Goal: Task Accomplishment & Management: Manage account settings

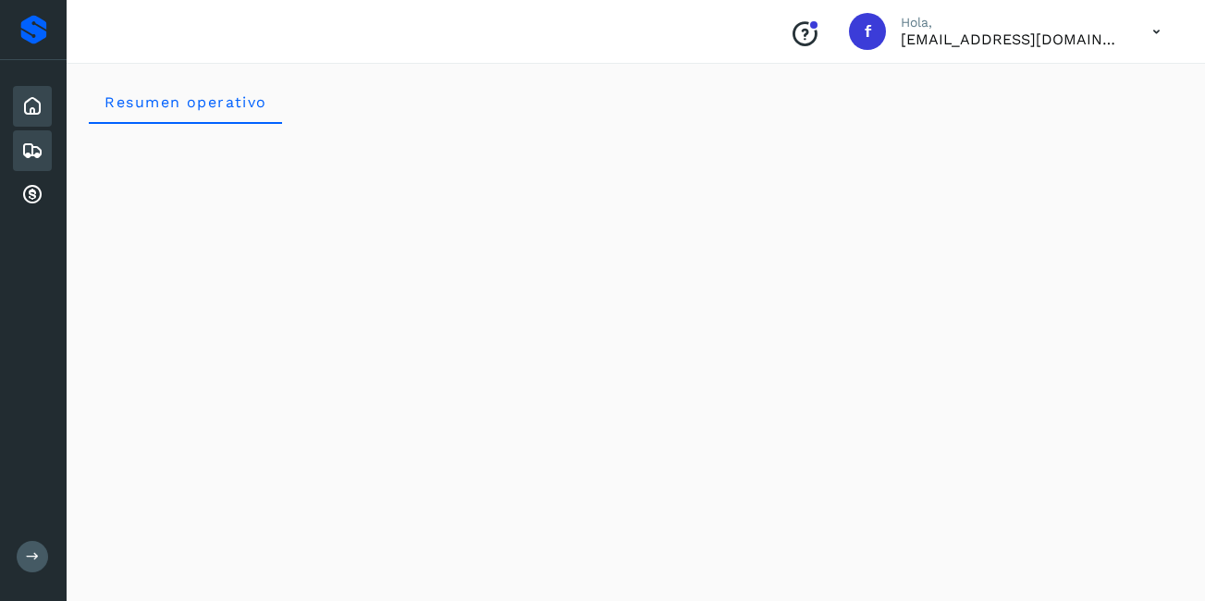
click at [36, 146] on icon at bounding box center [32, 151] width 22 height 22
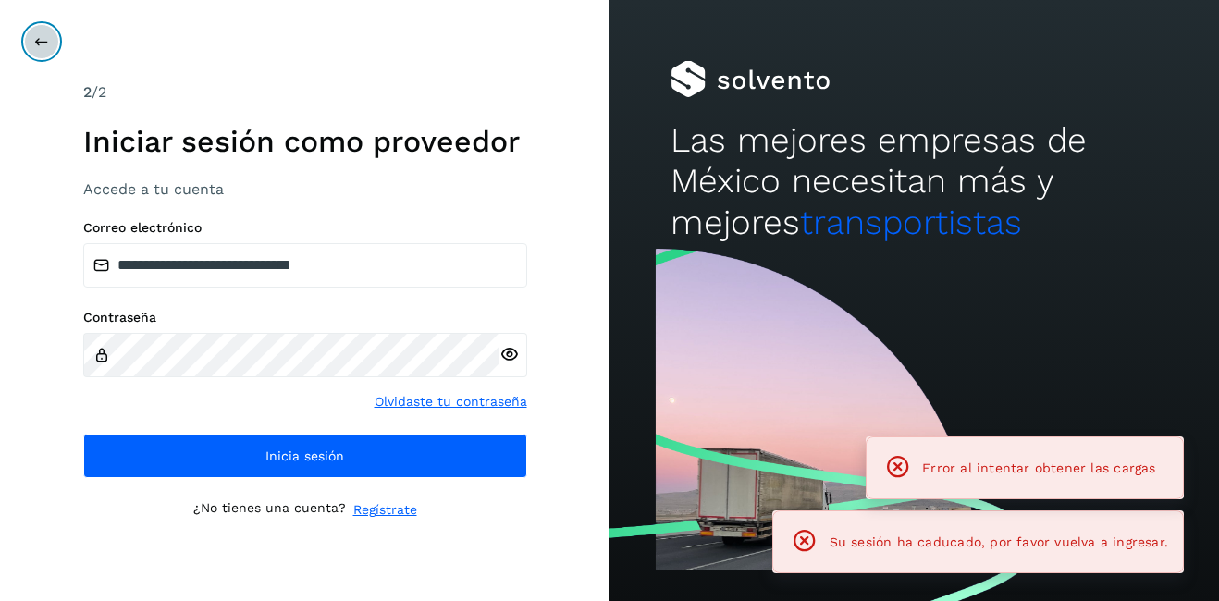
click at [25, 43] on button at bounding box center [41, 41] width 35 height 35
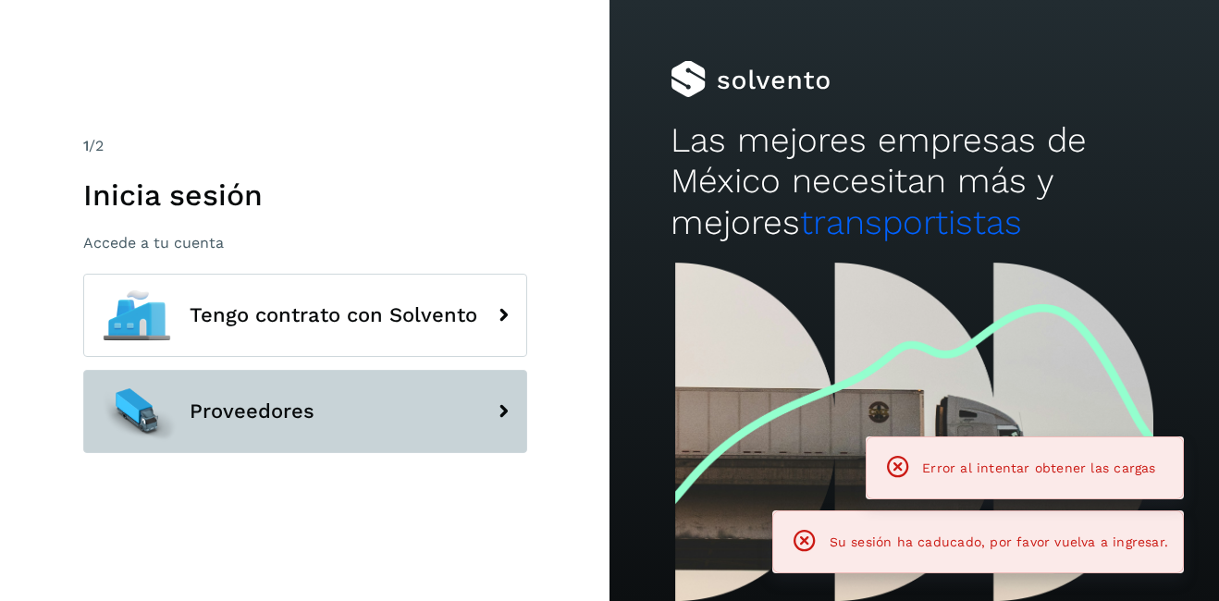
click at [284, 419] on span "Proveedores" at bounding box center [252, 412] width 125 height 22
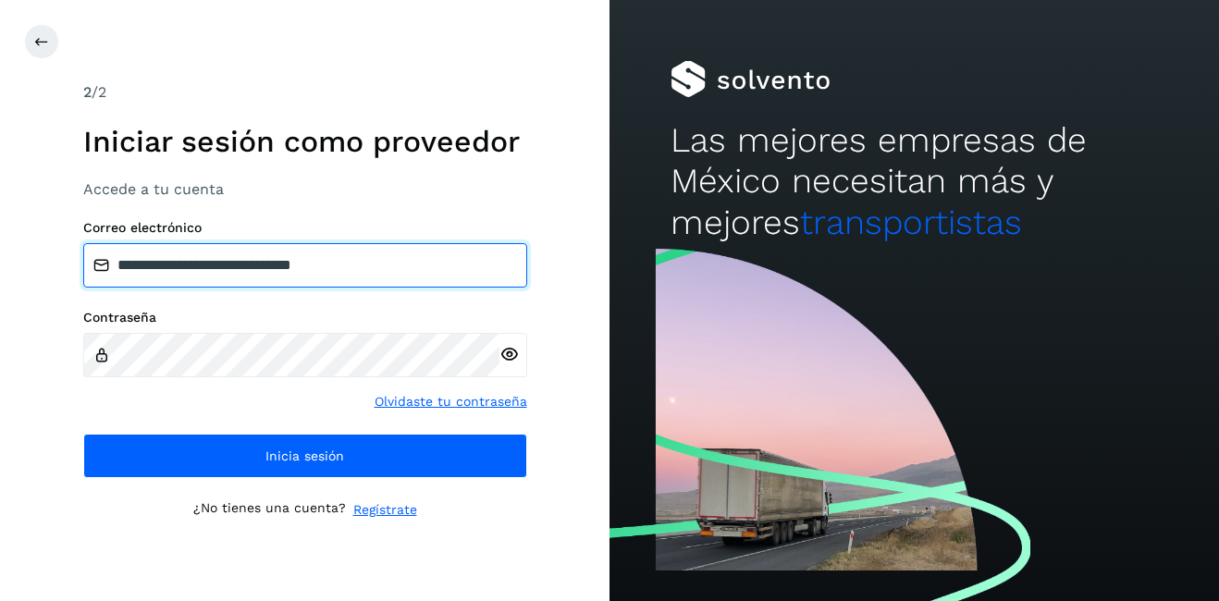
click at [168, 273] on input "**********" at bounding box center [305, 265] width 444 height 44
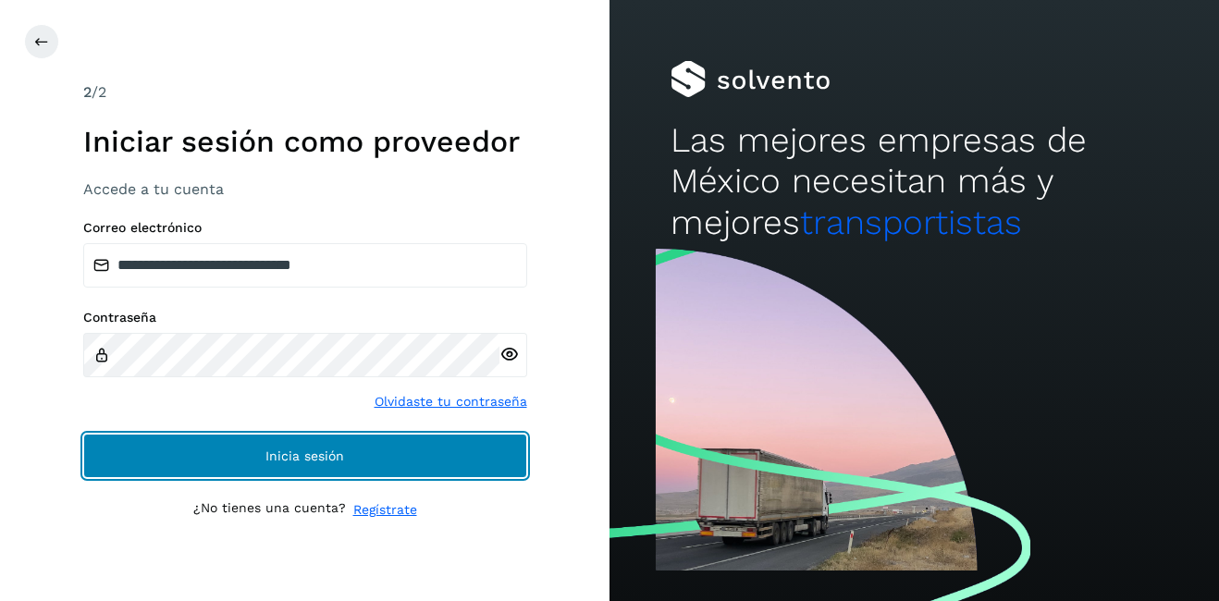
click at [303, 455] on span "Inicia sesión" at bounding box center [305, 456] width 79 height 13
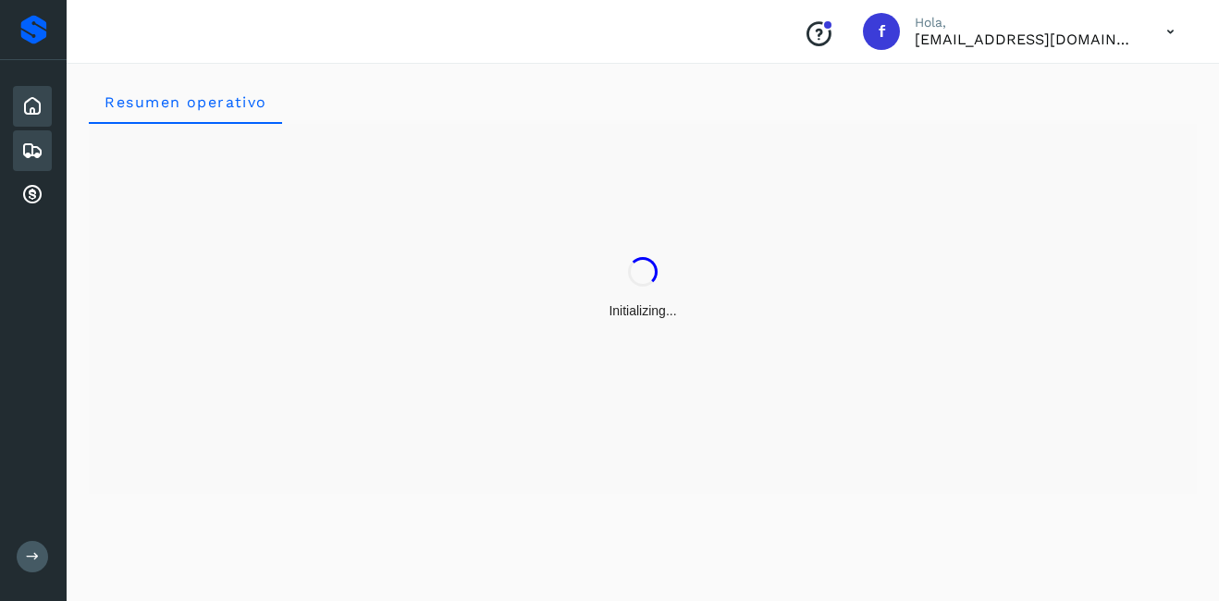
click at [30, 145] on icon at bounding box center [32, 151] width 22 height 22
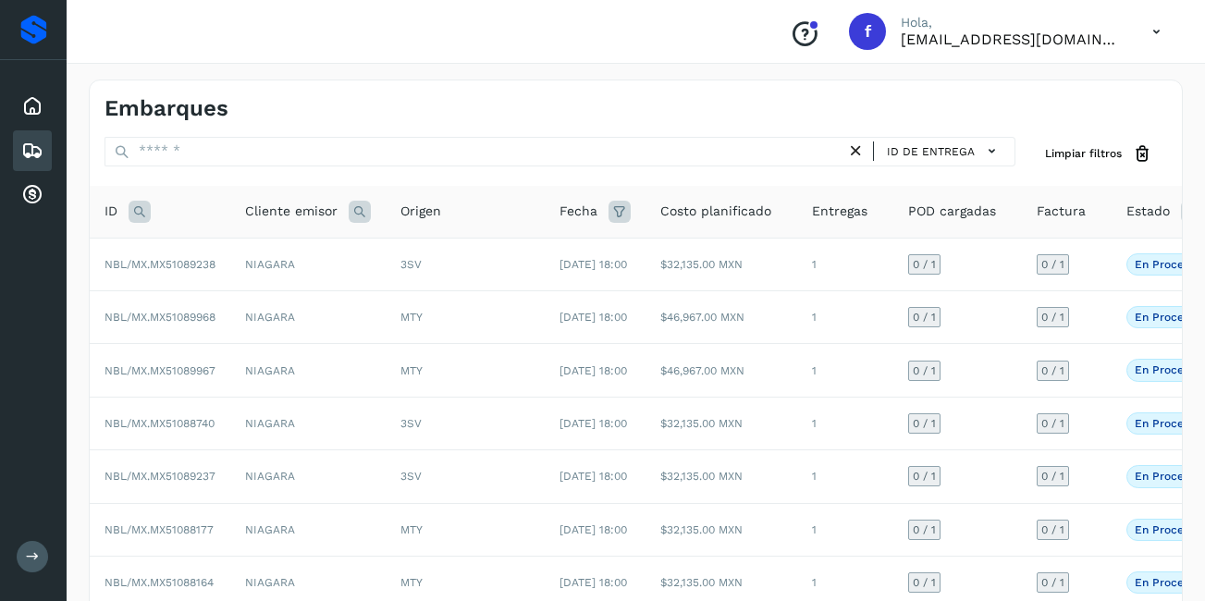
click at [136, 215] on icon at bounding box center [140, 212] width 22 height 22
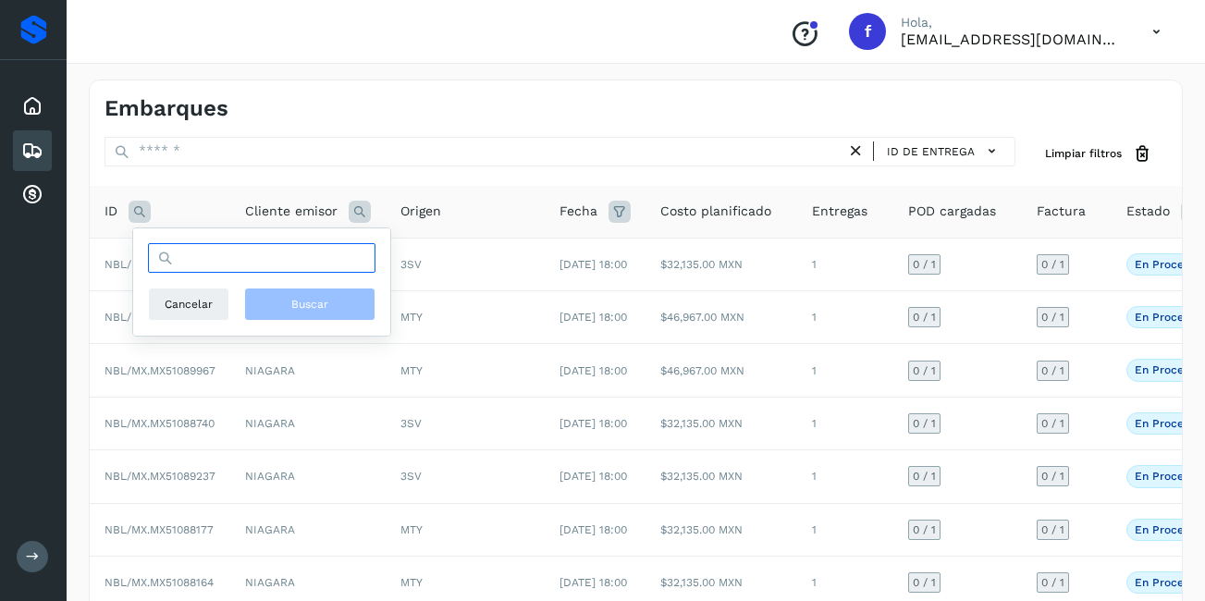
click at [199, 270] on input "text" at bounding box center [262, 258] width 228 height 30
type input "**********"
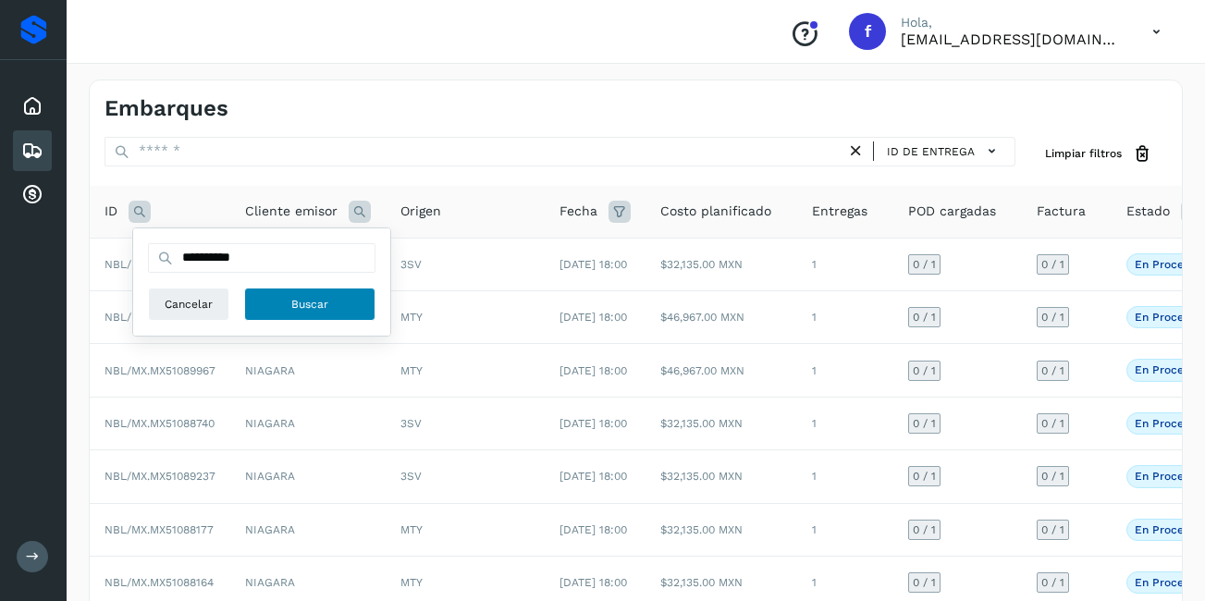
click at [258, 293] on button "Buscar" at bounding box center [309, 304] width 131 height 33
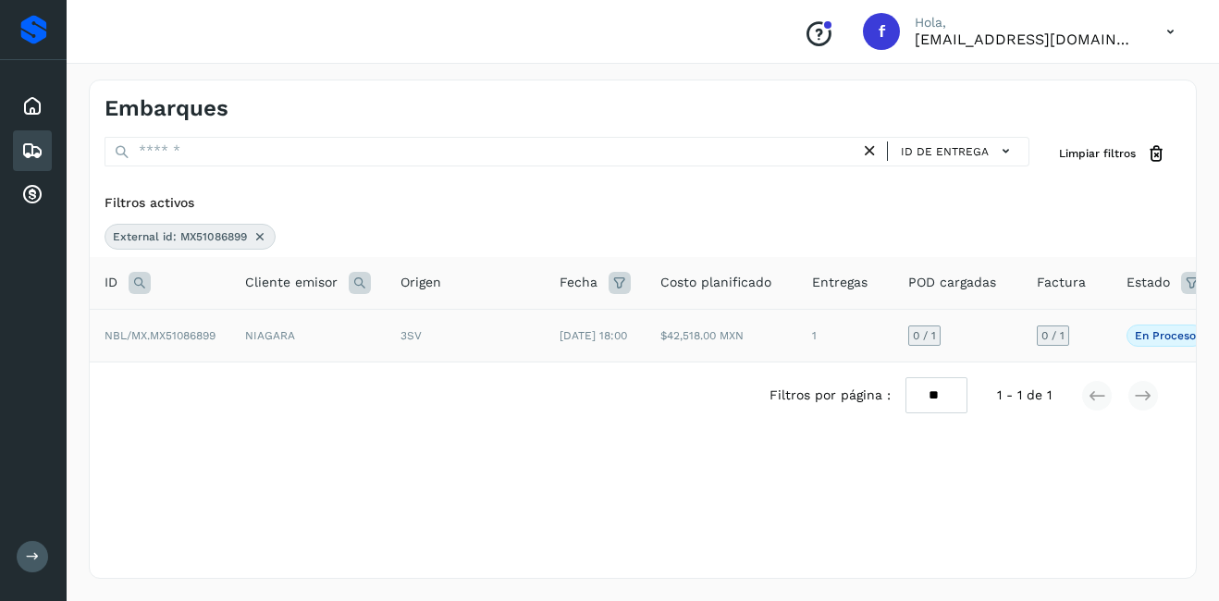
click at [240, 350] on td "NIAGARA" at bounding box center [307, 335] width 155 height 53
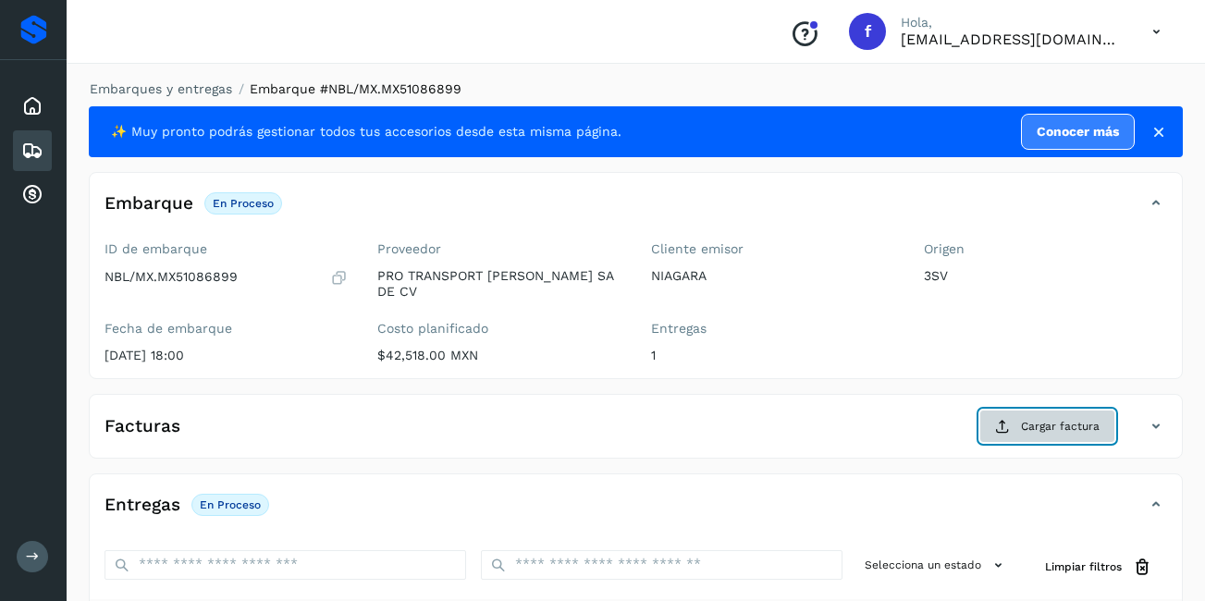
click at [1006, 419] on icon at bounding box center [1002, 426] width 15 height 15
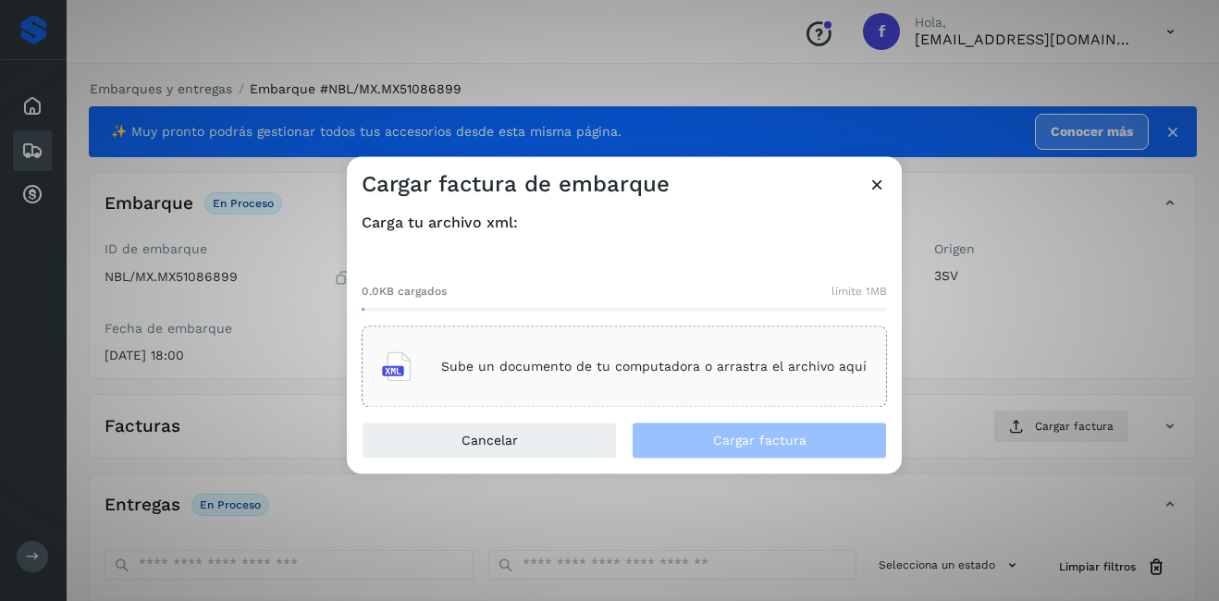
click at [586, 370] on p "Sube un documento de tu computadora o arrastra el archivo aquí" at bounding box center [654, 367] width 426 height 16
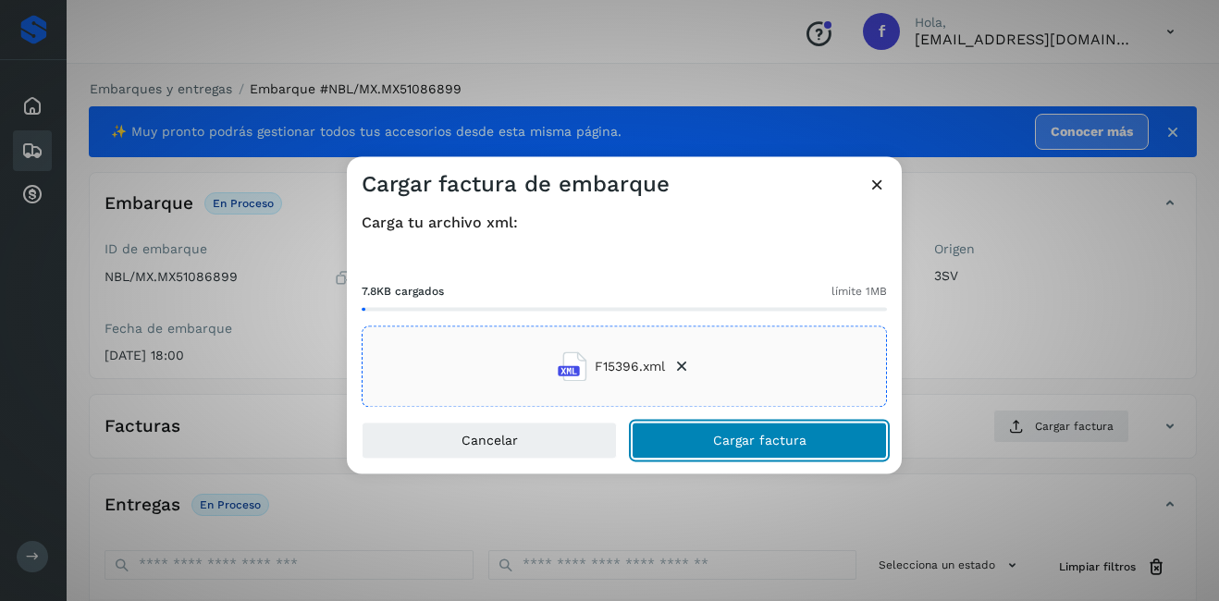
click at [760, 451] on button "Cargar factura" at bounding box center [759, 441] width 255 height 37
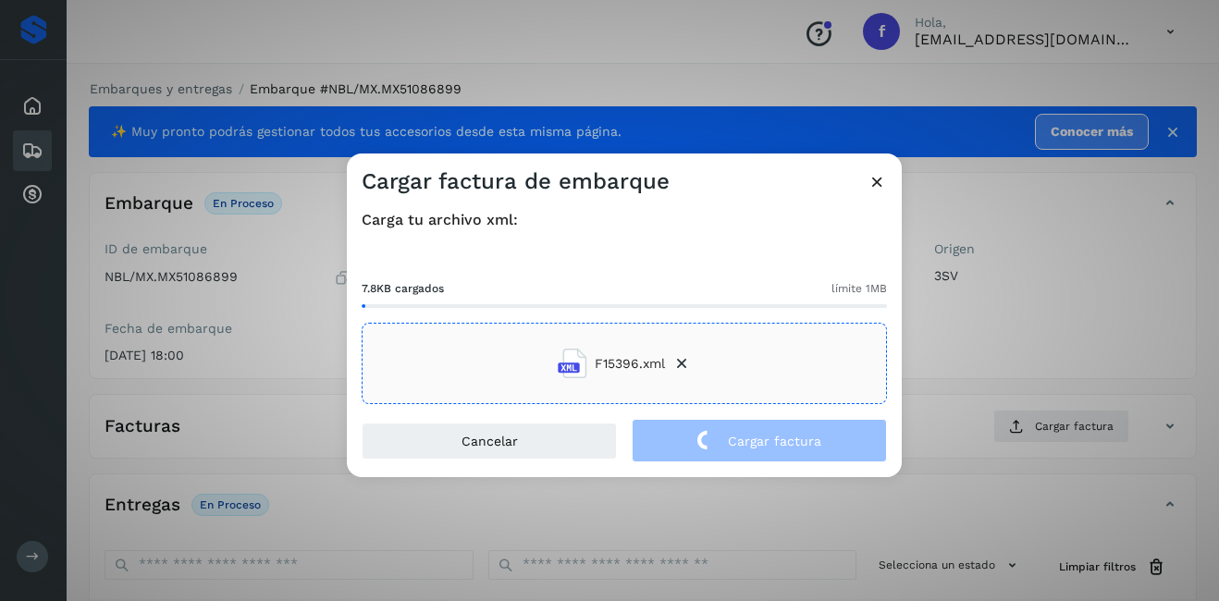
click at [956, 358] on div "Cargar factura de embarque Carga tu archivo xml: 7.8KB cargados límite 1MB F153…" at bounding box center [609, 300] width 1219 height 601
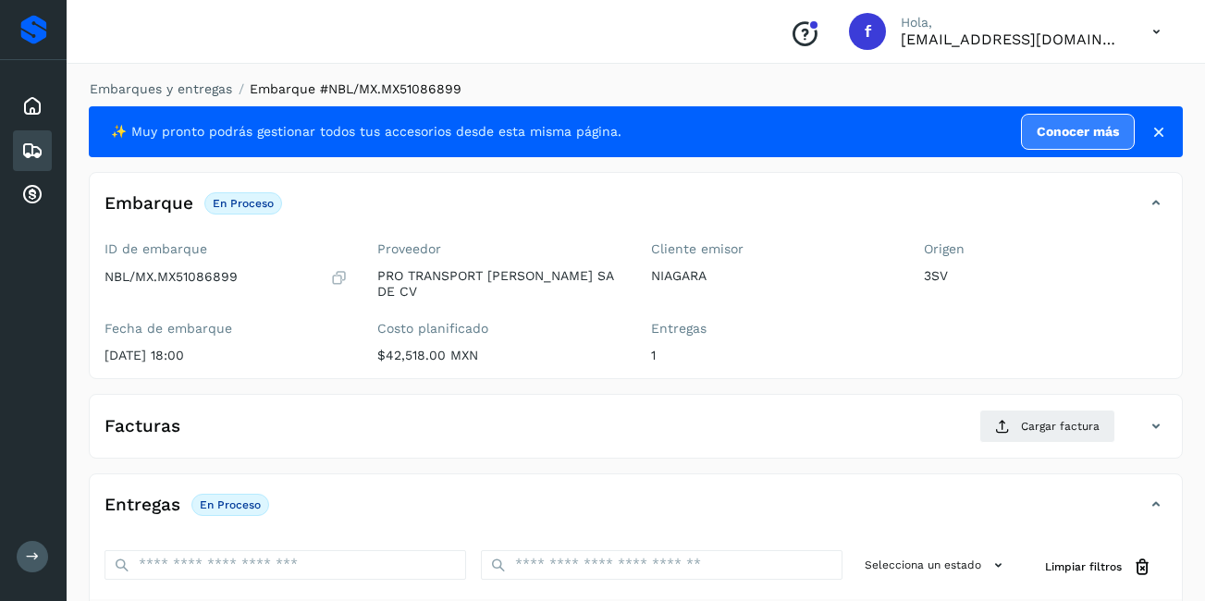
scroll to position [278, 0]
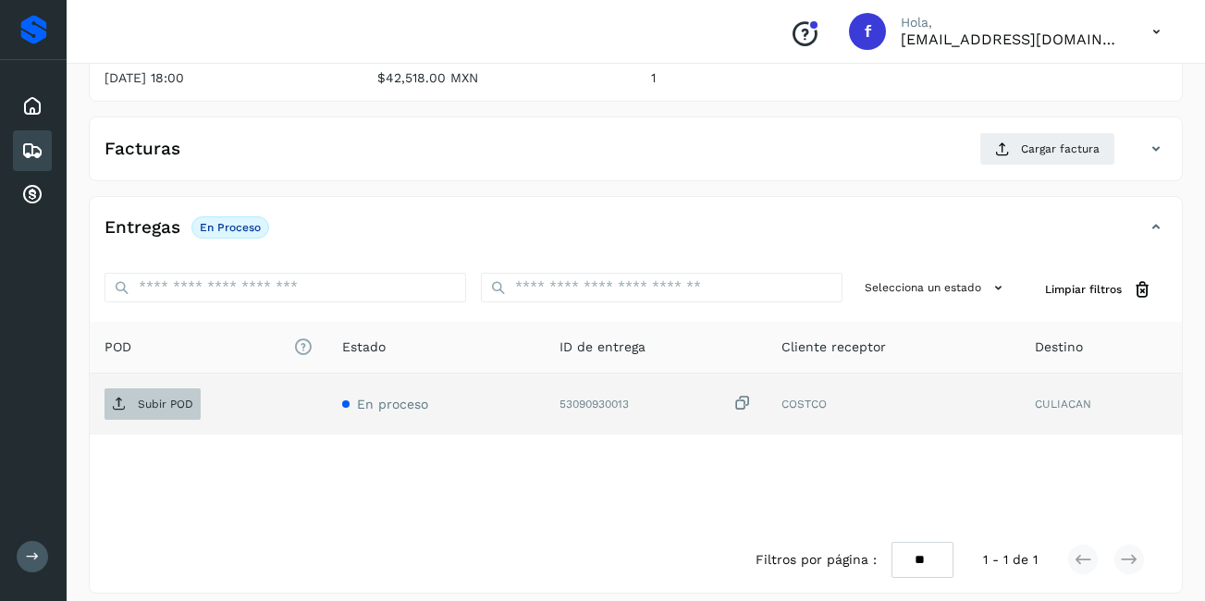
click at [144, 389] on span "Subir POD" at bounding box center [153, 404] width 96 height 30
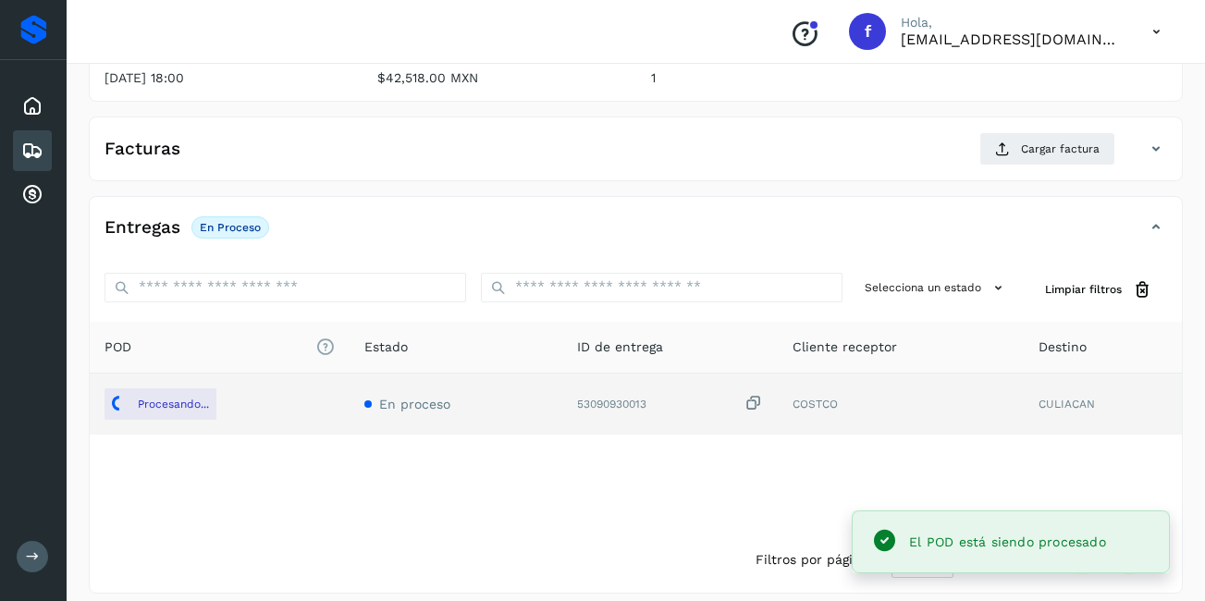
scroll to position [93, 0]
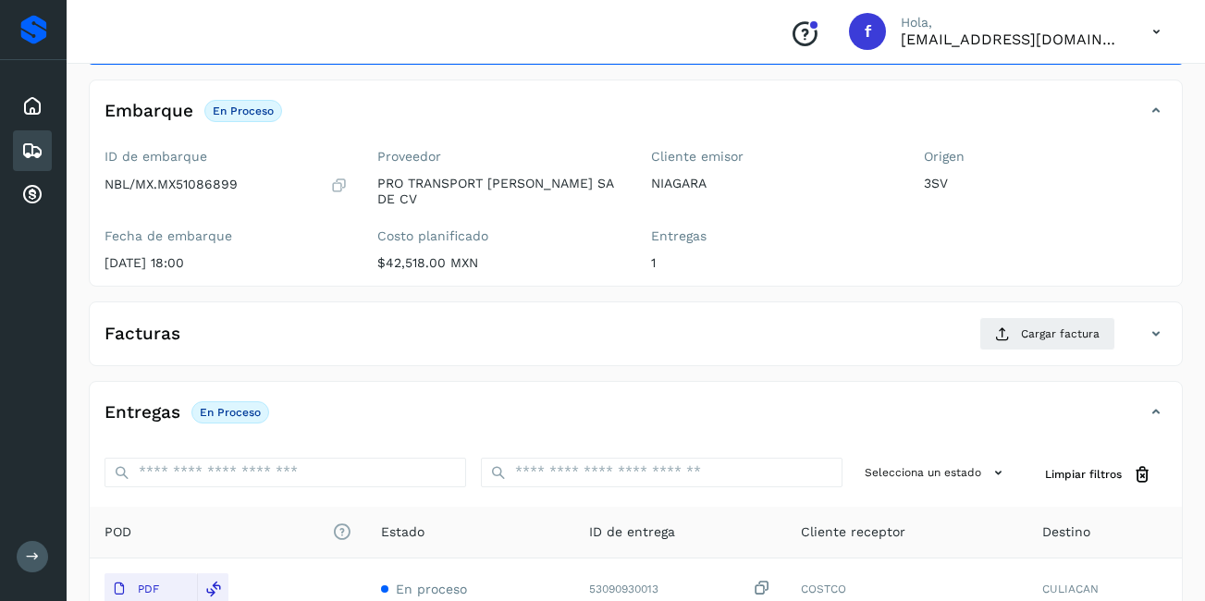
click at [716, 75] on div "✨ Muy pronto podrás gestionar todos tus accesorios desde esta misma página. Con…" at bounding box center [636, 396] width 1094 height 765
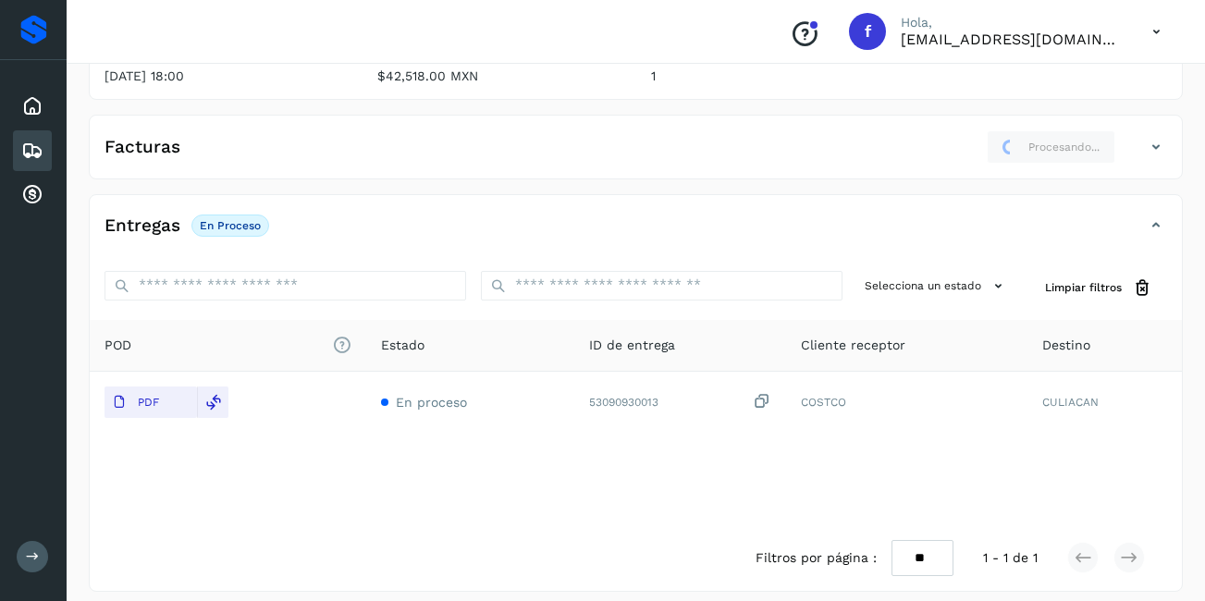
scroll to position [0, 0]
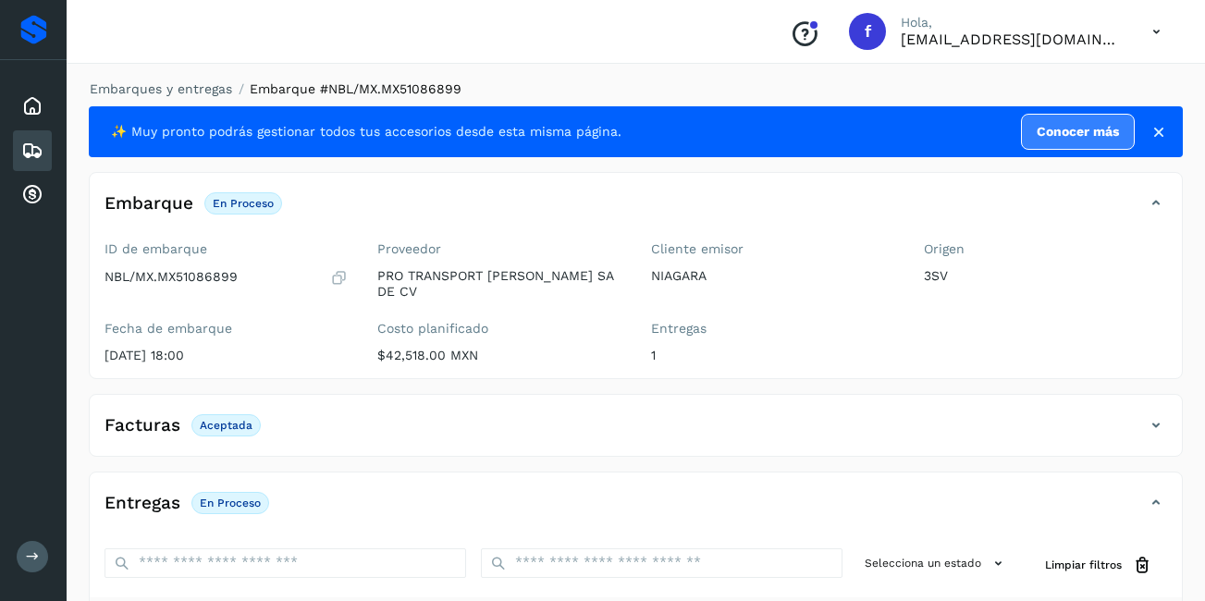
click at [39, 146] on icon at bounding box center [32, 151] width 22 height 22
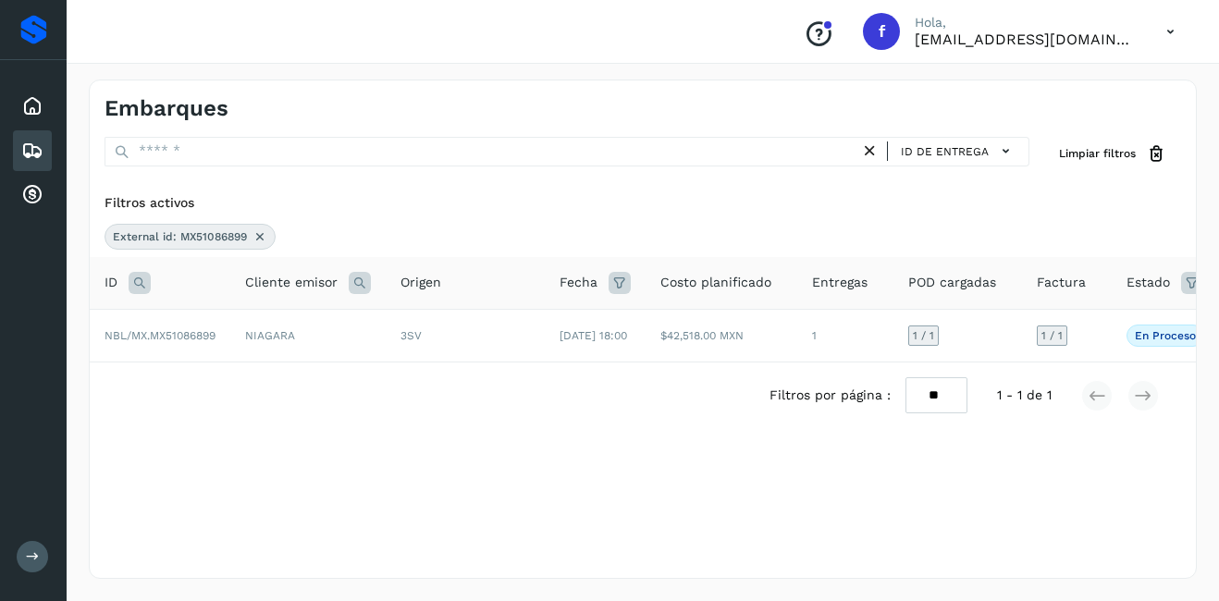
click at [253, 235] on icon at bounding box center [260, 236] width 15 height 15
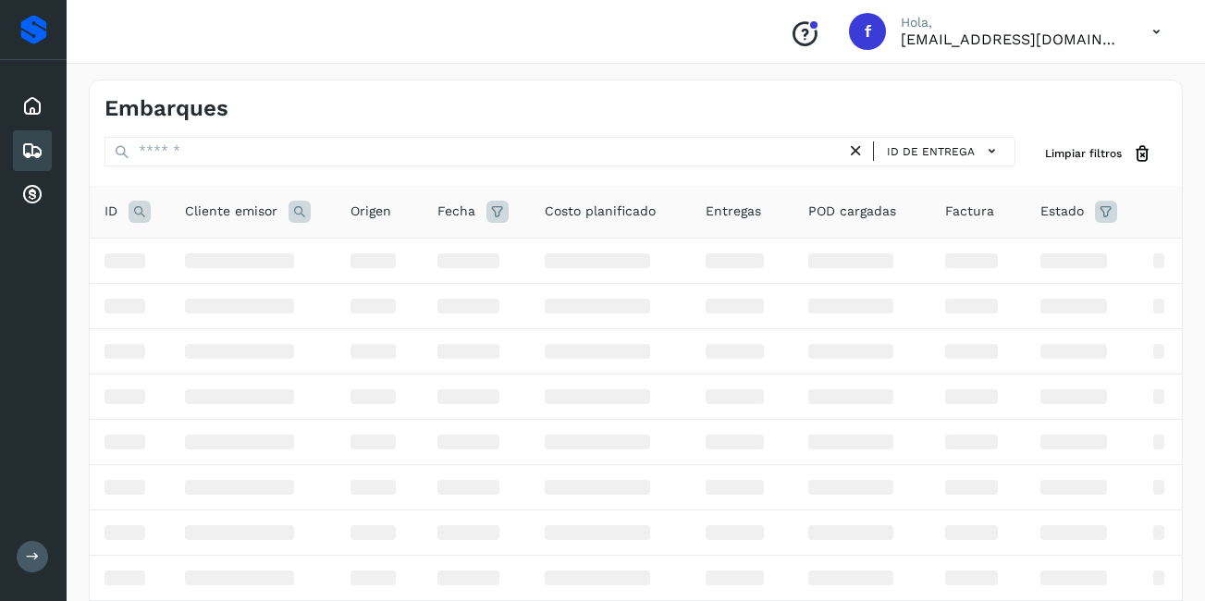
click at [141, 211] on icon at bounding box center [140, 212] width 22 height 22
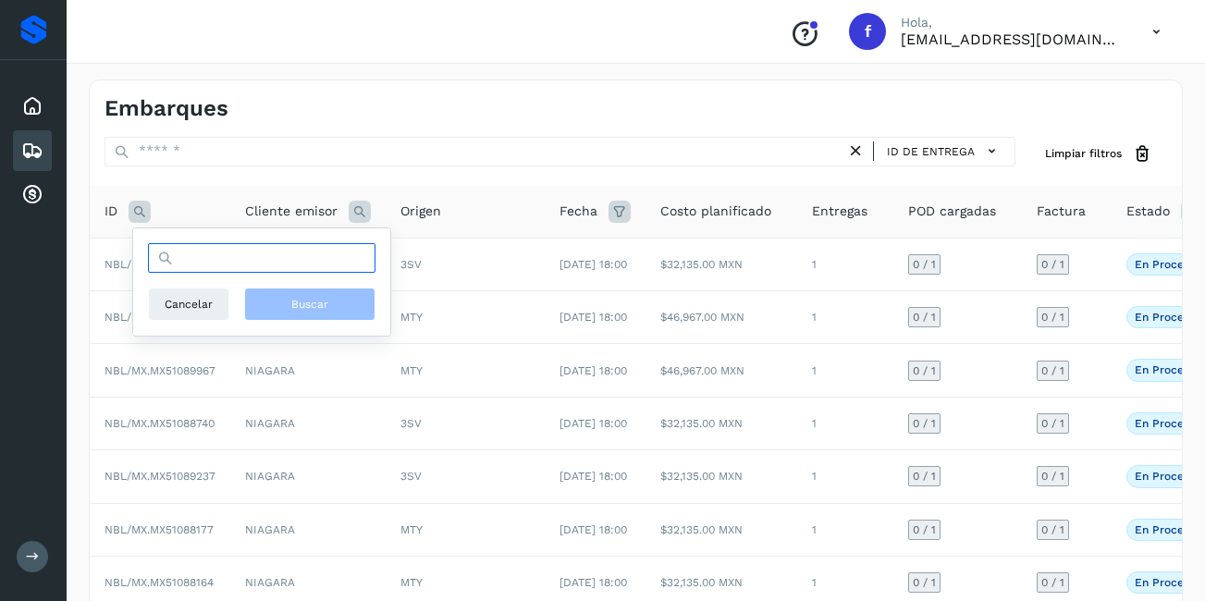
click at [229, 260] on input "text" at bounding box center [262, 258] width 228 height 30
type input "**********"
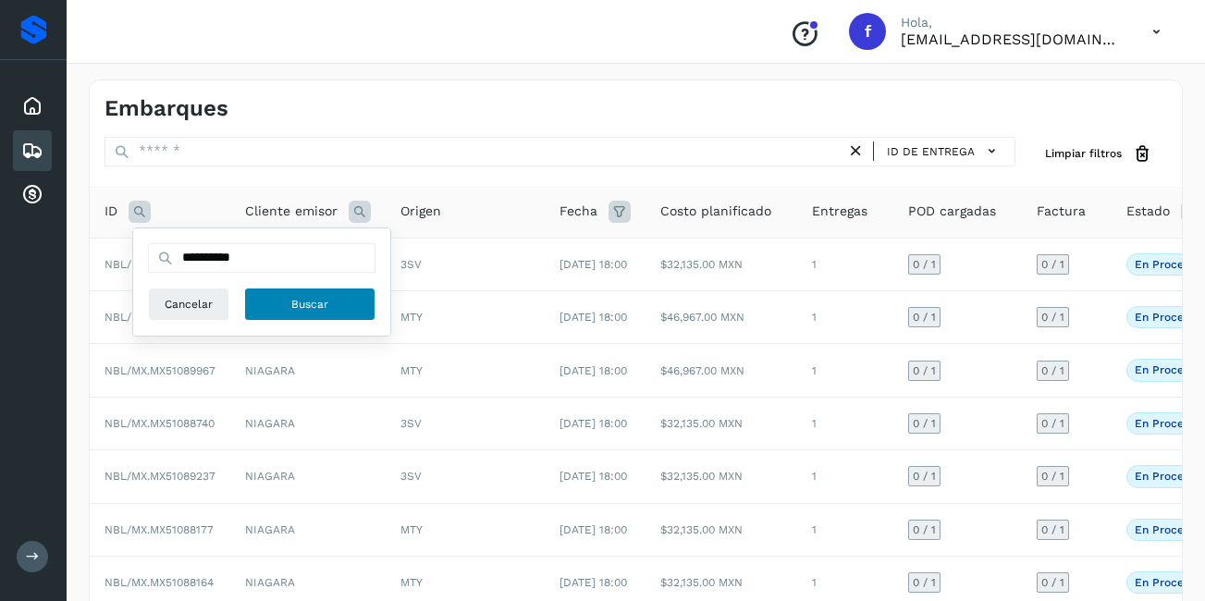
click at [310, 296] on span "Buscar" at bounding box center [309, 304] width 37 height 17
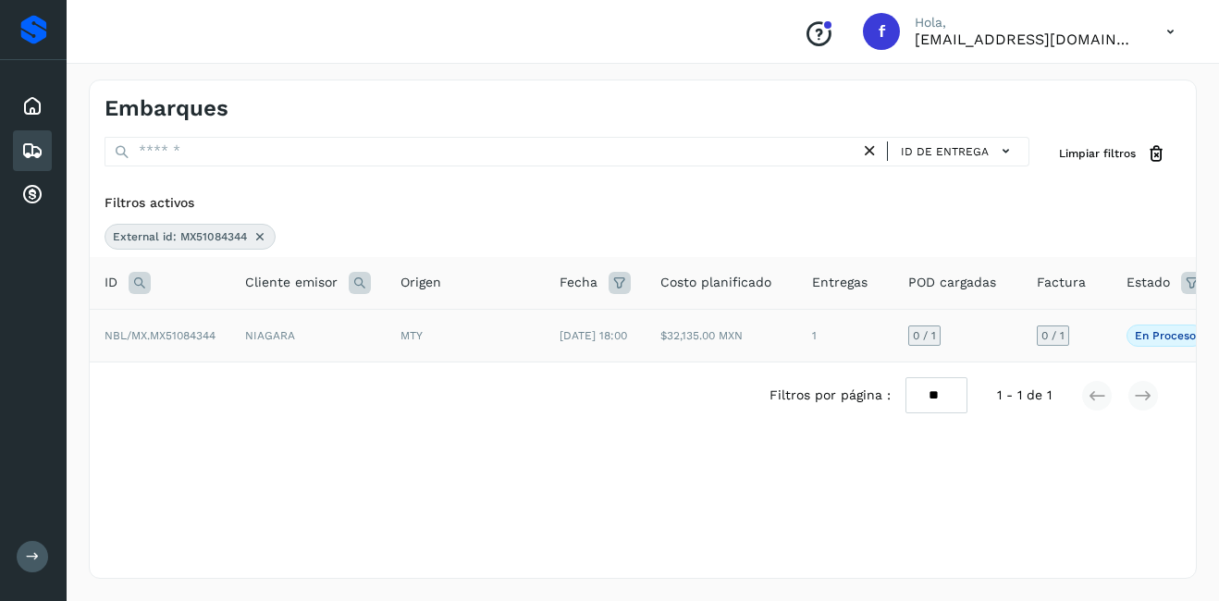
click at [242, 351] on td "NIAGARA" at bounding box center [307, 335] width 155 height 53
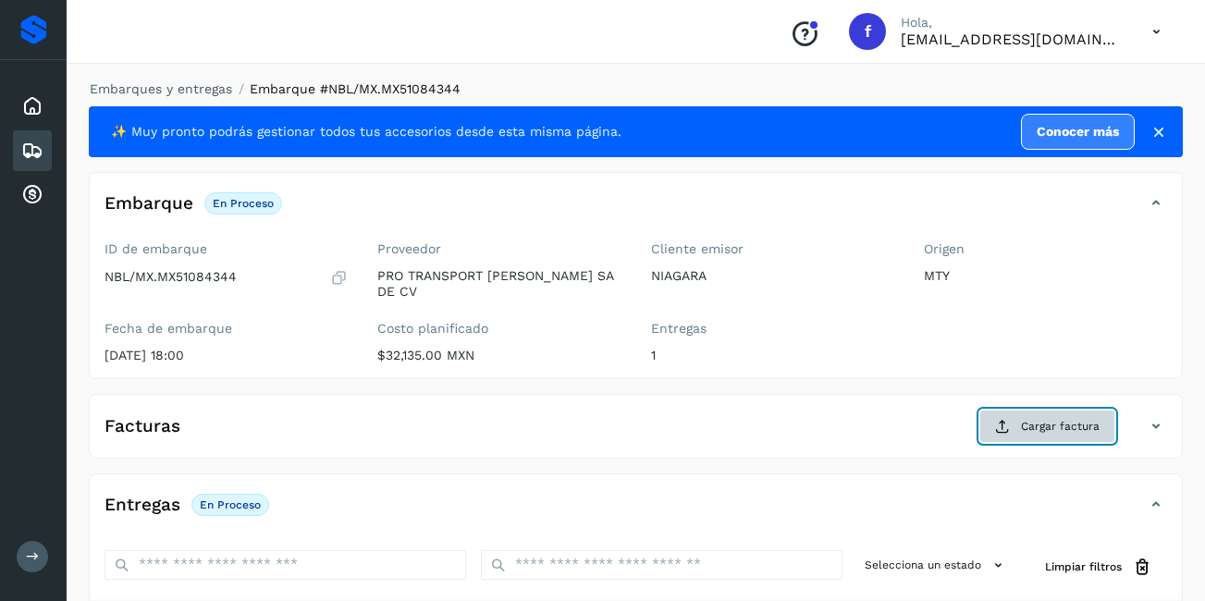
click at [1003, 419] on icon at bounding box center [1002, 426] width 15 height 15
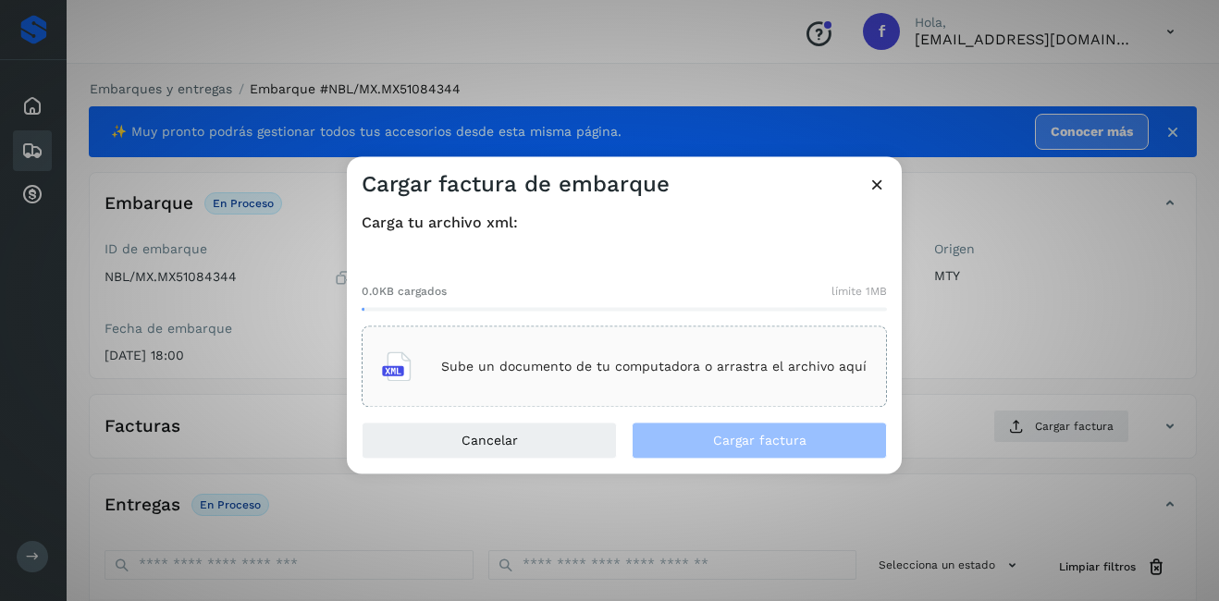
click at [620, 369] on p "Sube un documento de tu computadora o arrastra el archivo aquí" at bounding box center [654, 367] width 426 height 16
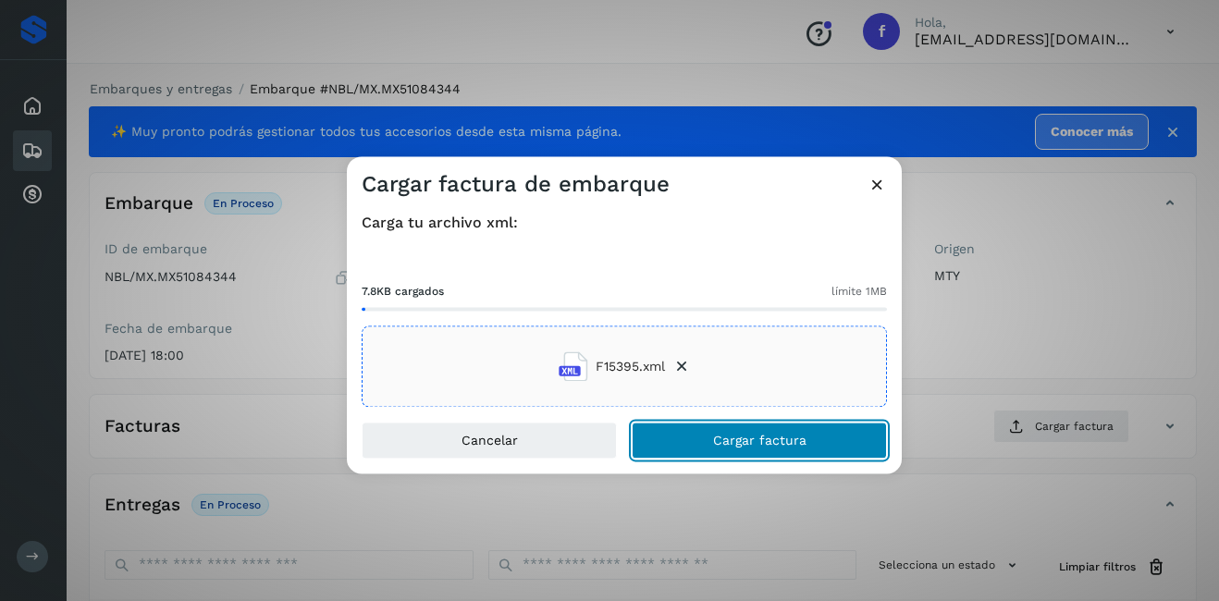
click at [812, 452] on button "Cargar factura" at bounding box center [759, 441] width 255 height 37
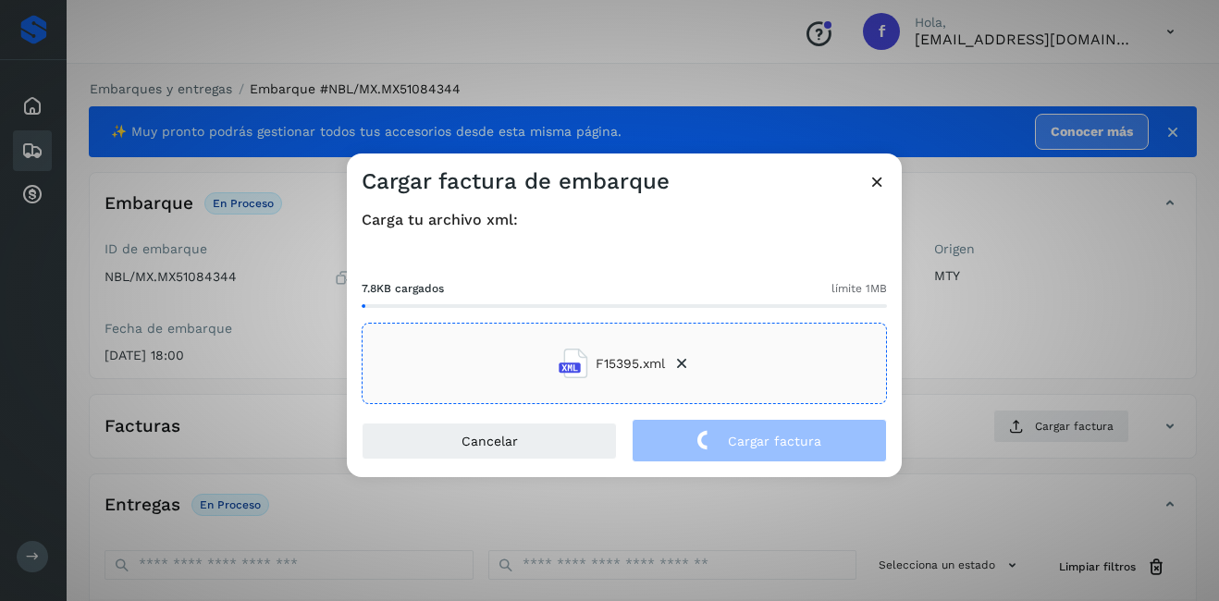
click at [1032, 329] on div "Cargar factura de embarque Carga tu archivo xml: 7.8KB cargados límite 1MB F153…" at bounding box center [609, 300] width 1219 height 601
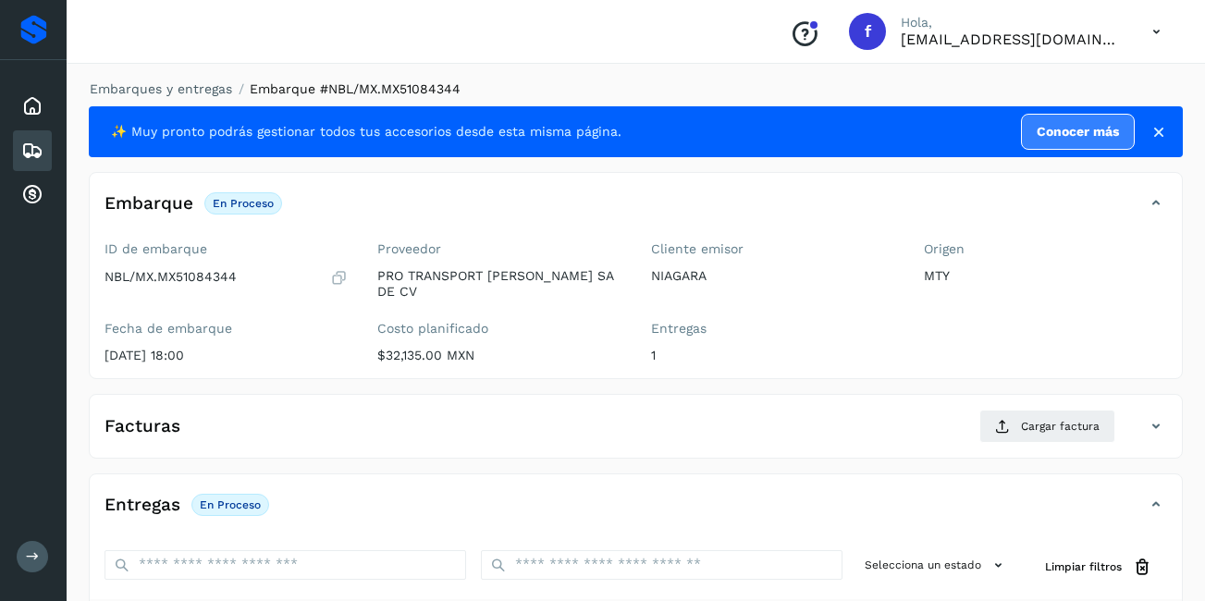
scroll to position [279, 0]
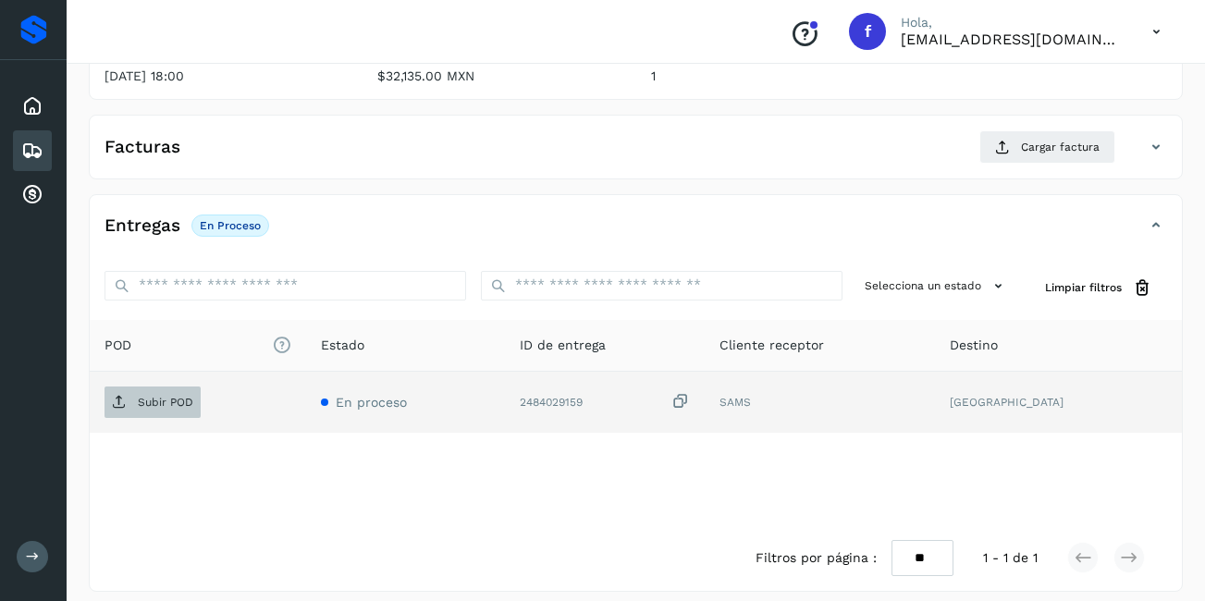
click at [195, 394] on span "Subir POD" at bounding box center [153, 403] width 96 height 30
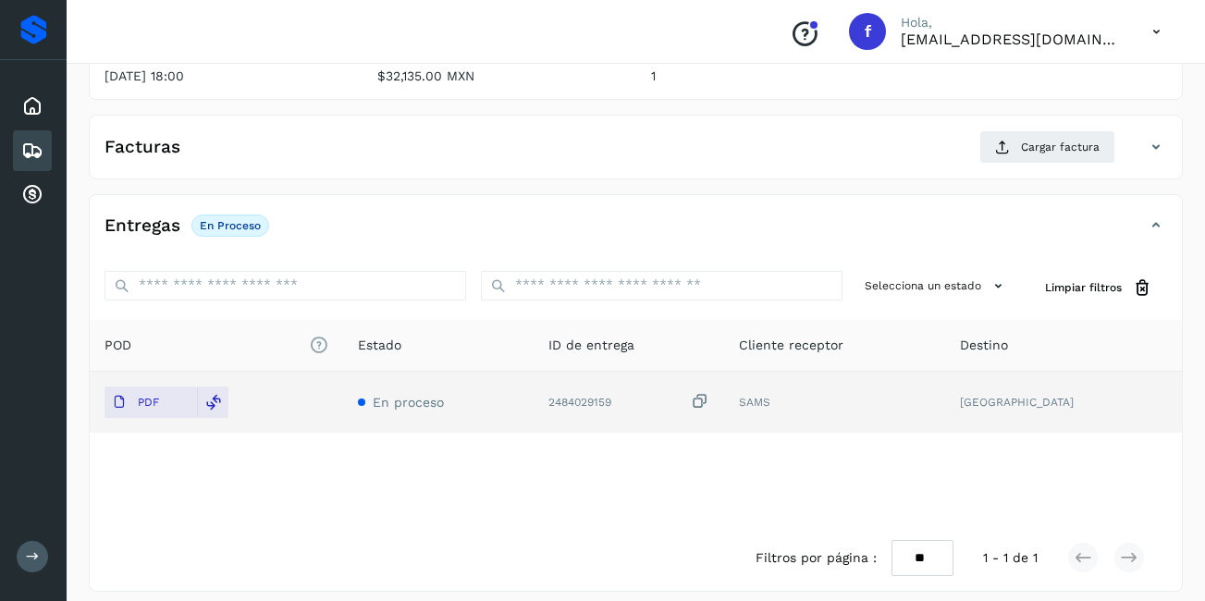
scroll to position [0, 0]
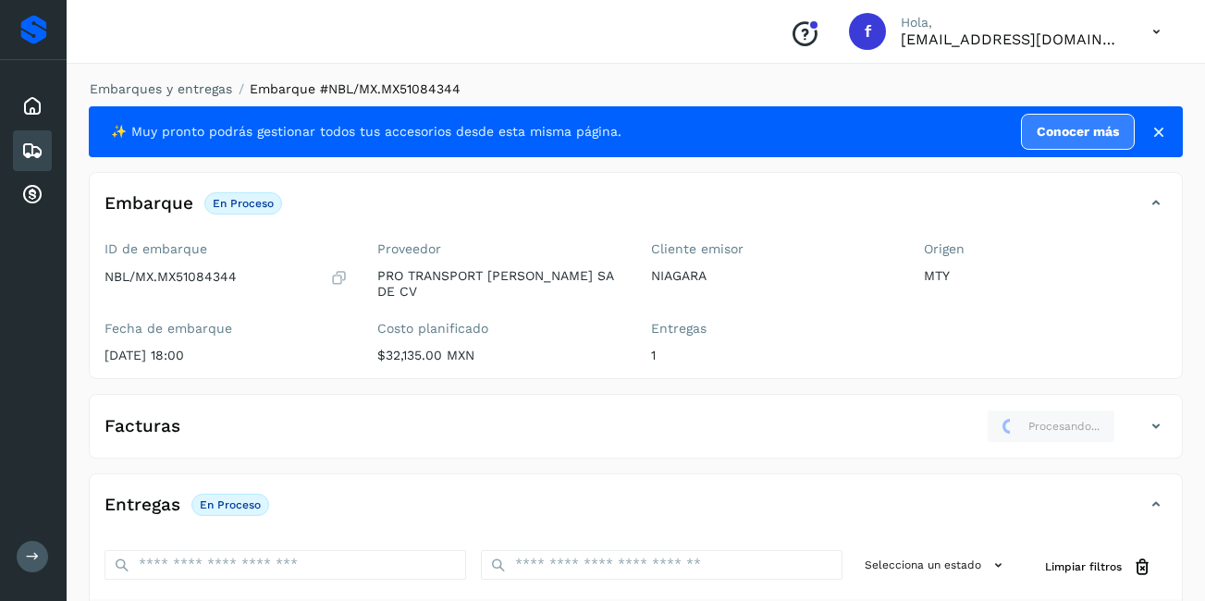
click at [1160, 136] on icon at bounding box center [1159, 132] width 19 height 19
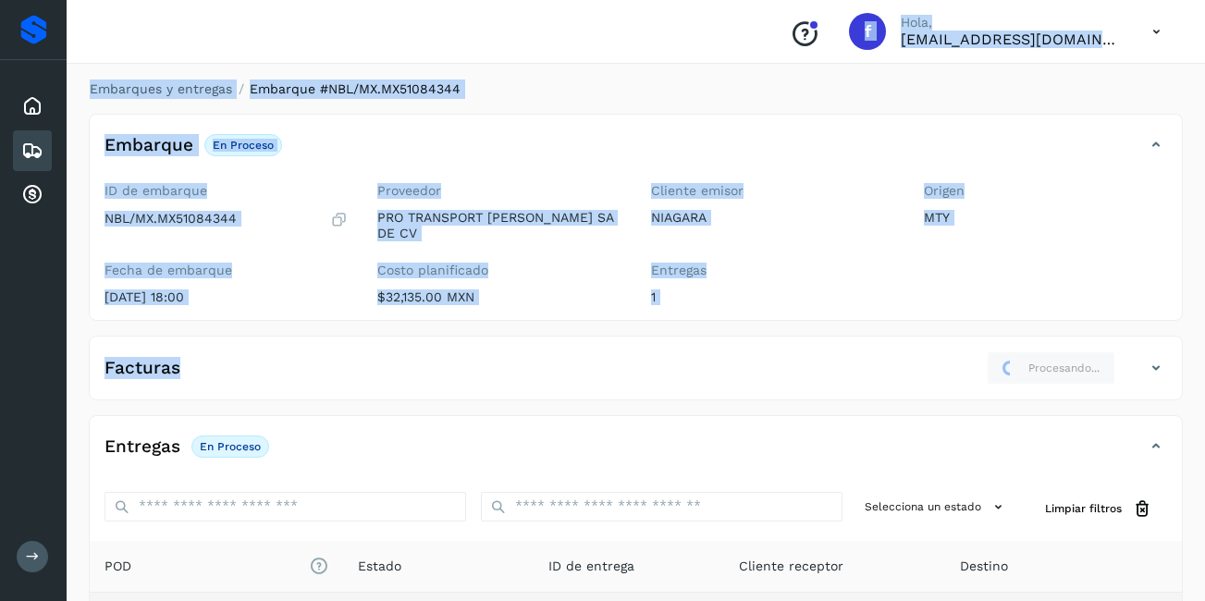
drag, startPoint x: 28, startPoint y: 152, endPoint x: 377, endPoint y: 382, distance: 418.7
click at [377, 382] on div "Proveedores Inicio Embarques Cuentas por cobrar Salir Conoce nuestros beneficio…" at bounding box center [602, 417] width 1205 height 835
drag, startPoint x: 377, startPoint y: 382, endPoint x: 361, endPoint y: 359, distance: 28.5
click at [361, 359] on div "Facturas Procesando..." at bounding box center [618, 368] width 1056 height 33
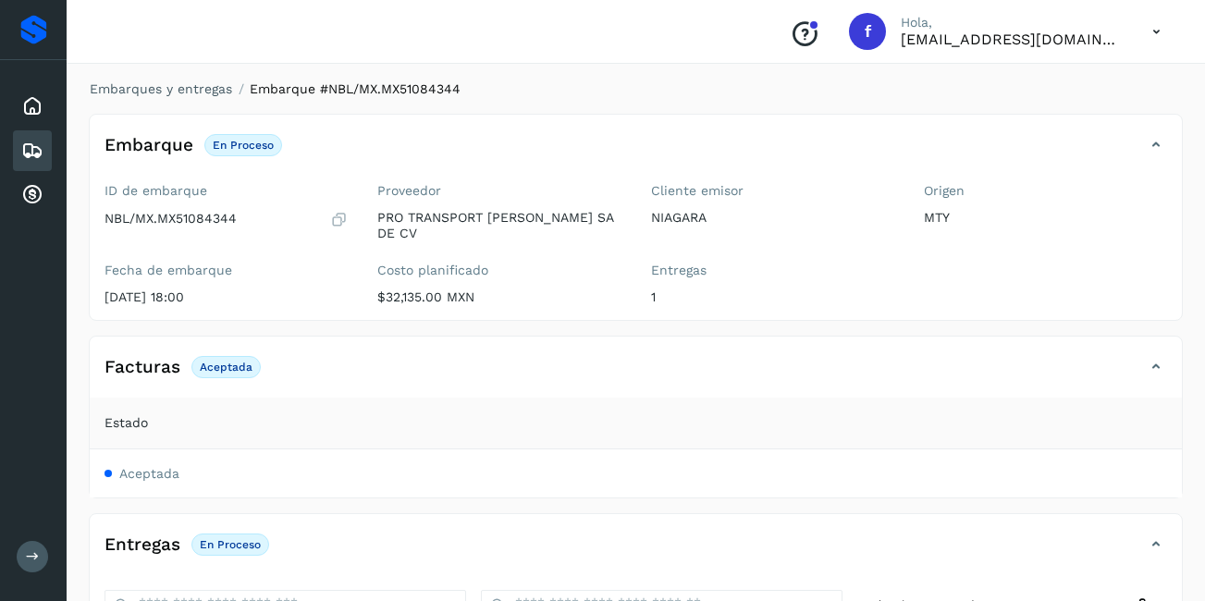
click at [305, 319] on div "Embarque En proceso Verifica el estado de la factura o entregas asociadas a est…" at bounding box center [636, 512] width 1094 height 797
click at [39, 146] on icon at bounding box center [32, 151] width 22 height 22
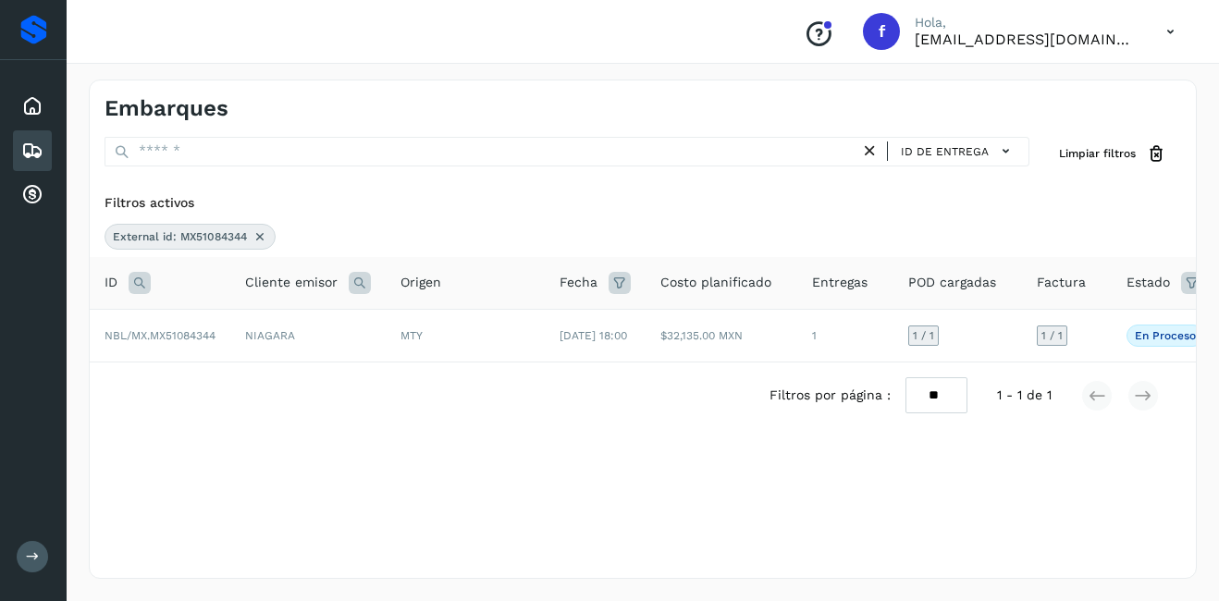
click at [256, 241] on icon at bounding box center [260, 236] width 15 height 15
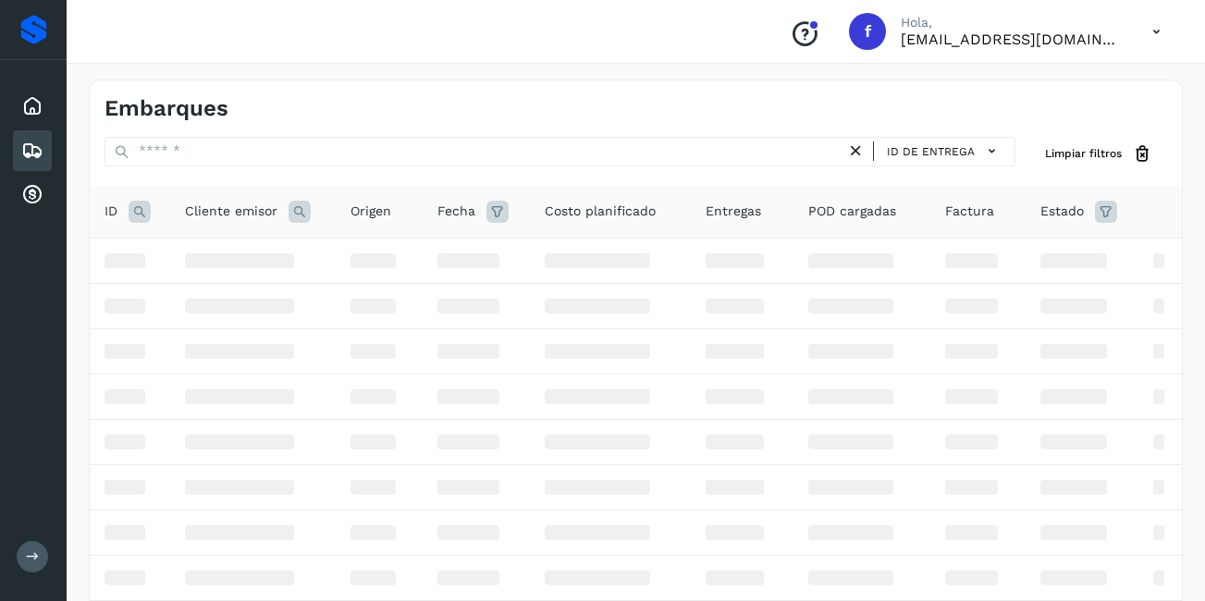
click at [130, 206] on icon at bounding box center [140, 212] width 22 height 22
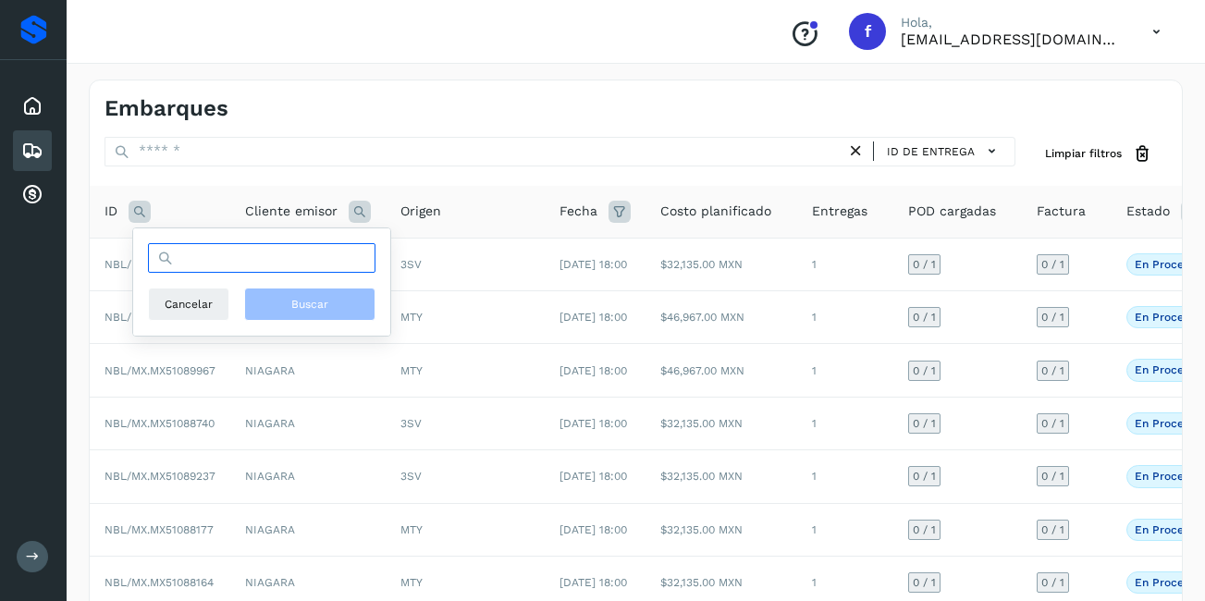
click at [217, 270] on input "text" at bounding box center [262, 258] width 228 height 30
type input "**********"
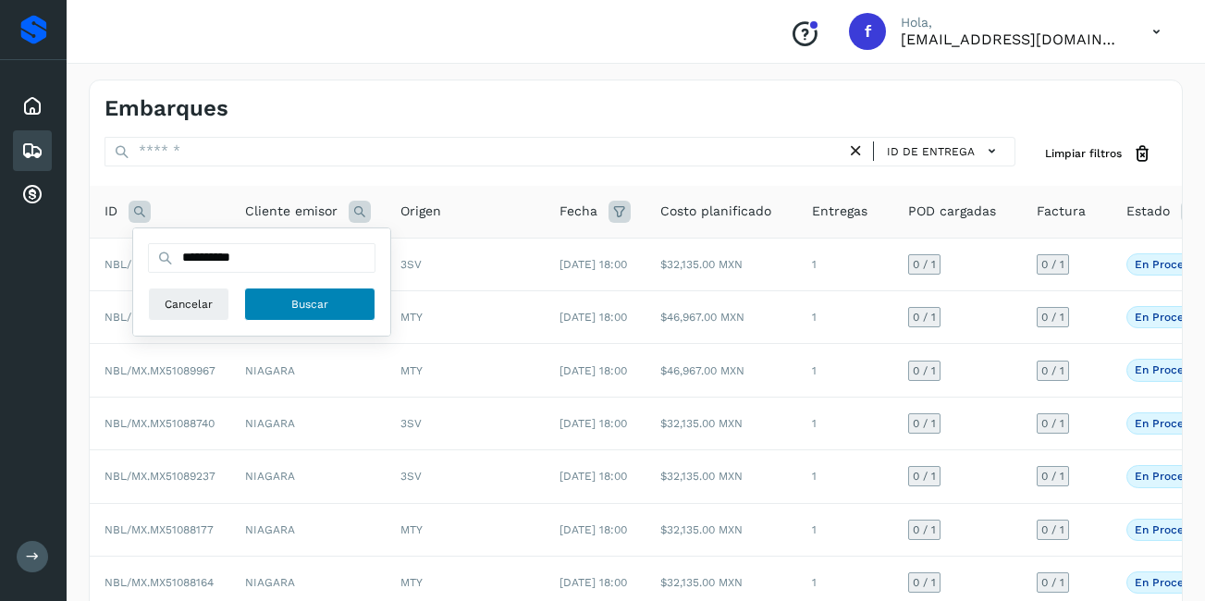
click at [289, 315] on button "Buscar" at bounding box center [309, 304] width 131 height 33
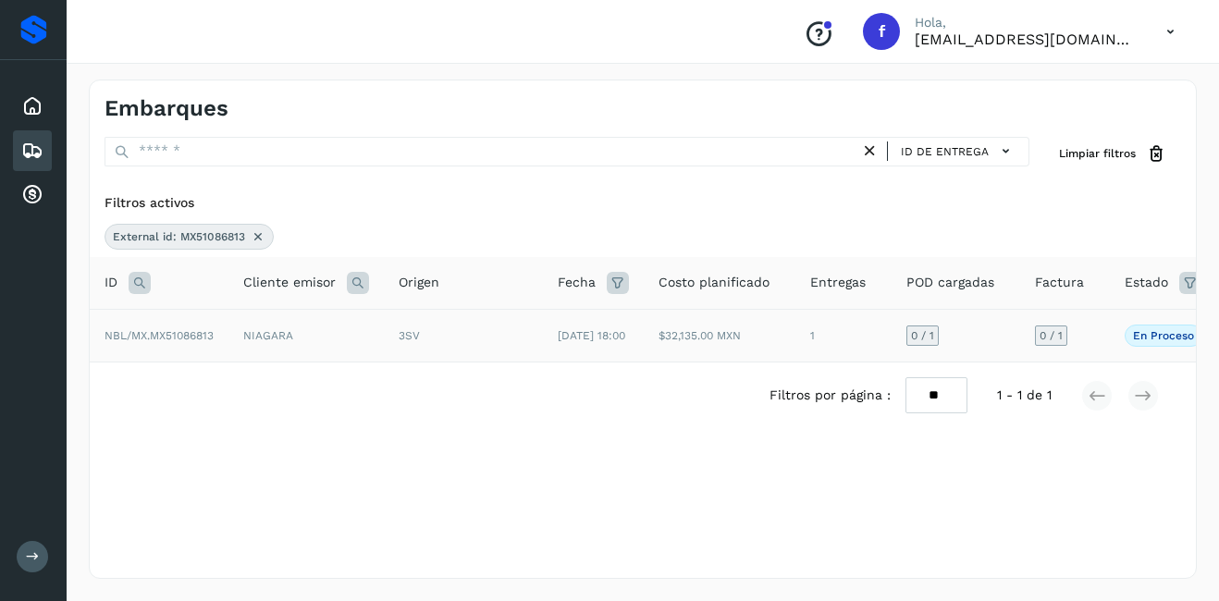
click at [158, 342] on span "NBL/MX.MX51086813" at bounding box center [159, 335] width 109 height 13
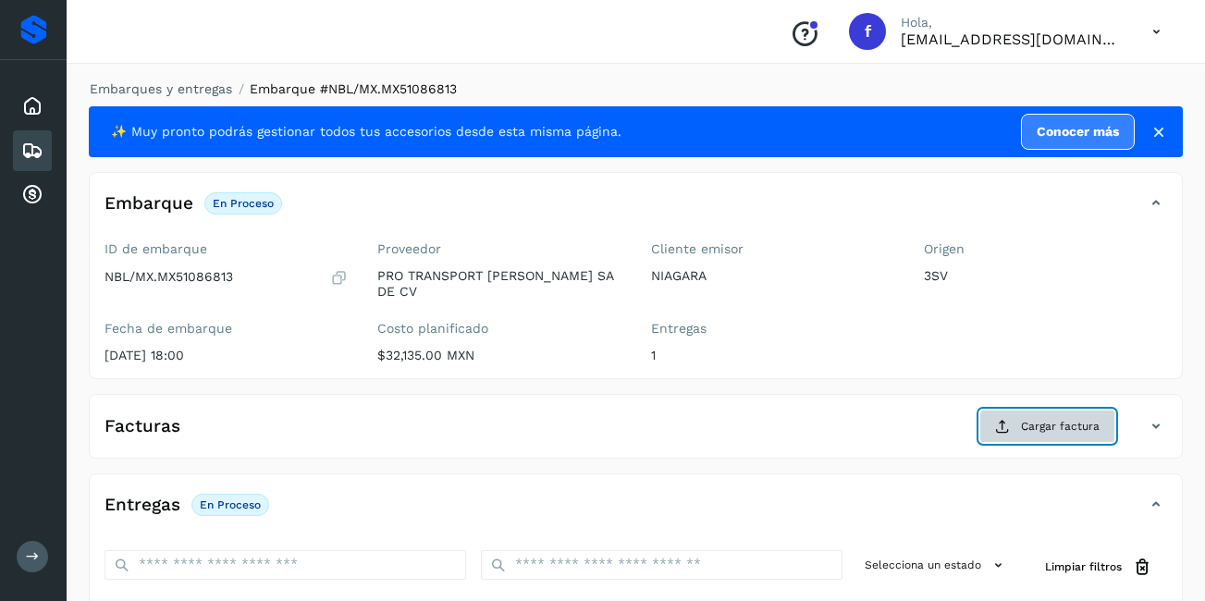
click at [1056, 418] on span "Cargar factura" at bounding box center [1060, 426] width 79 height 17
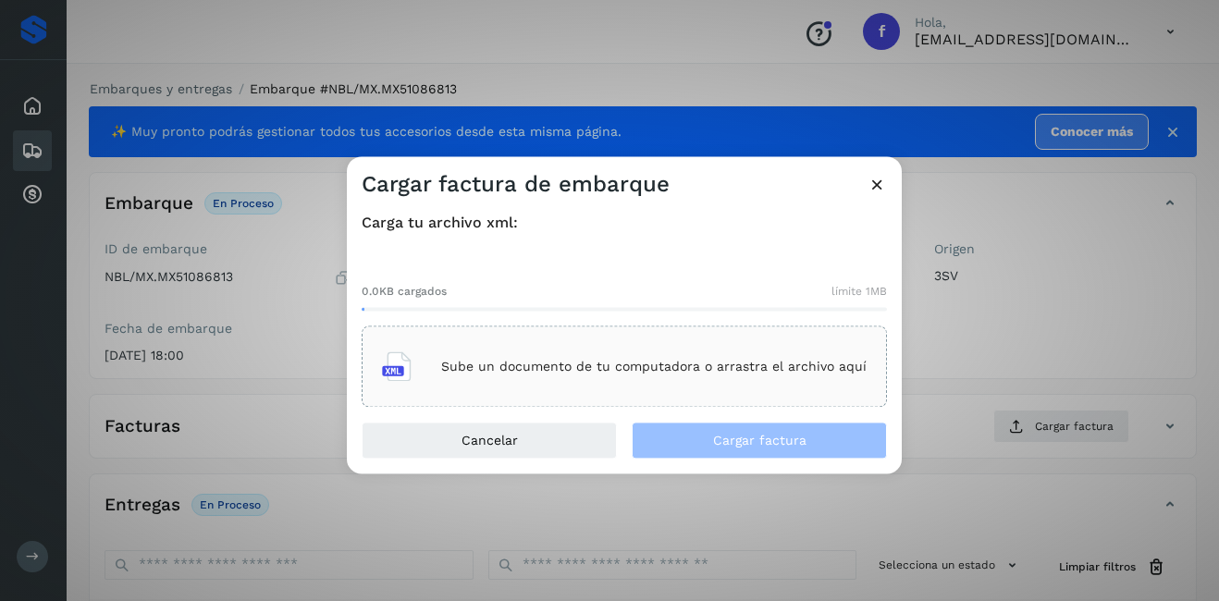
click at [523, 345] on div "Sube un documento de tu computadora o arrastra el archivo aquí" at bounding box center [624, 367] width 485 height 50
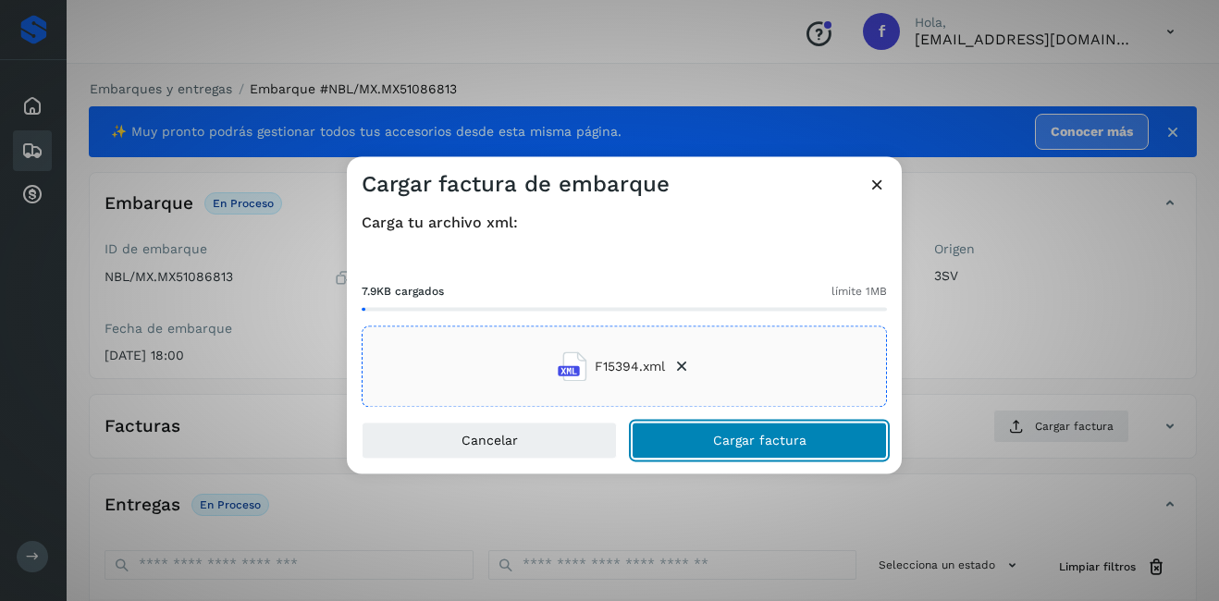
click at [734, 439] on span "Cargar factura" at bounding box center [759, 441] width 93 height 13
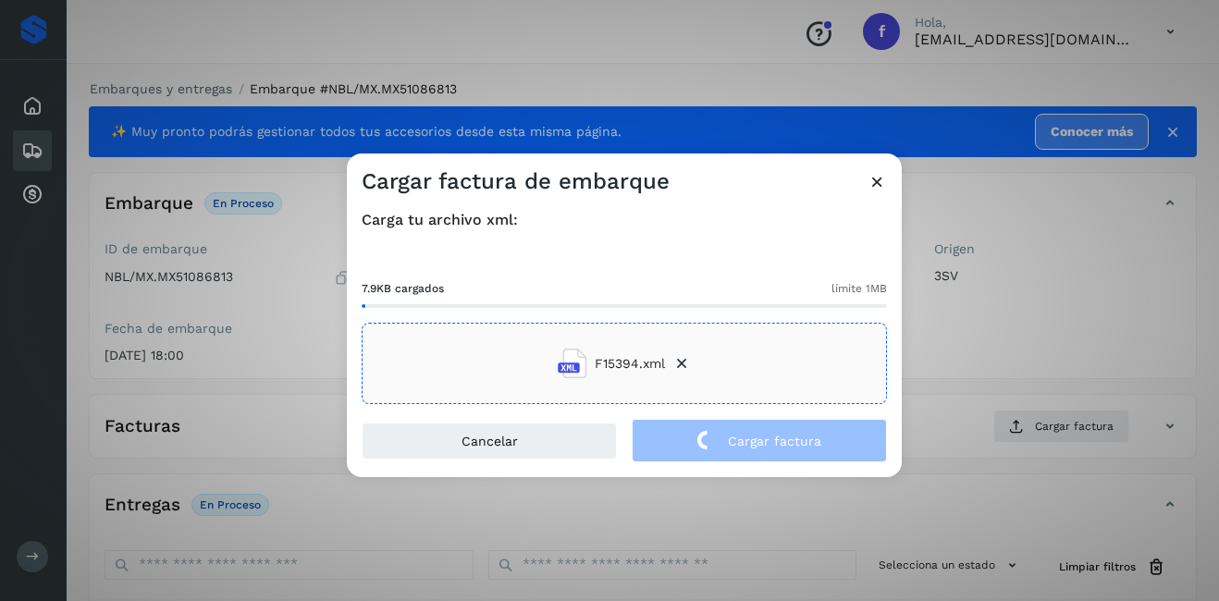
click at [1013, 315] on div "Cargar factura de embarque Carga tu archivo xml: 7.9KB cargados límite 1MB F153…" at bounding box center [609, 300] width 1219 height 601
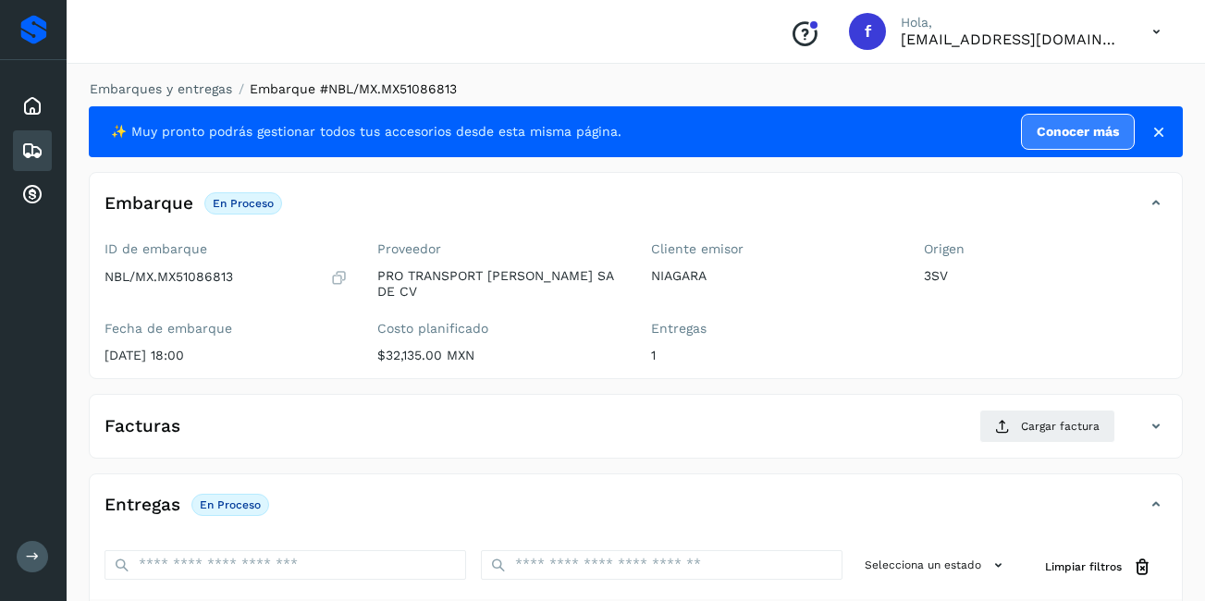
scroll to position [185, 0]
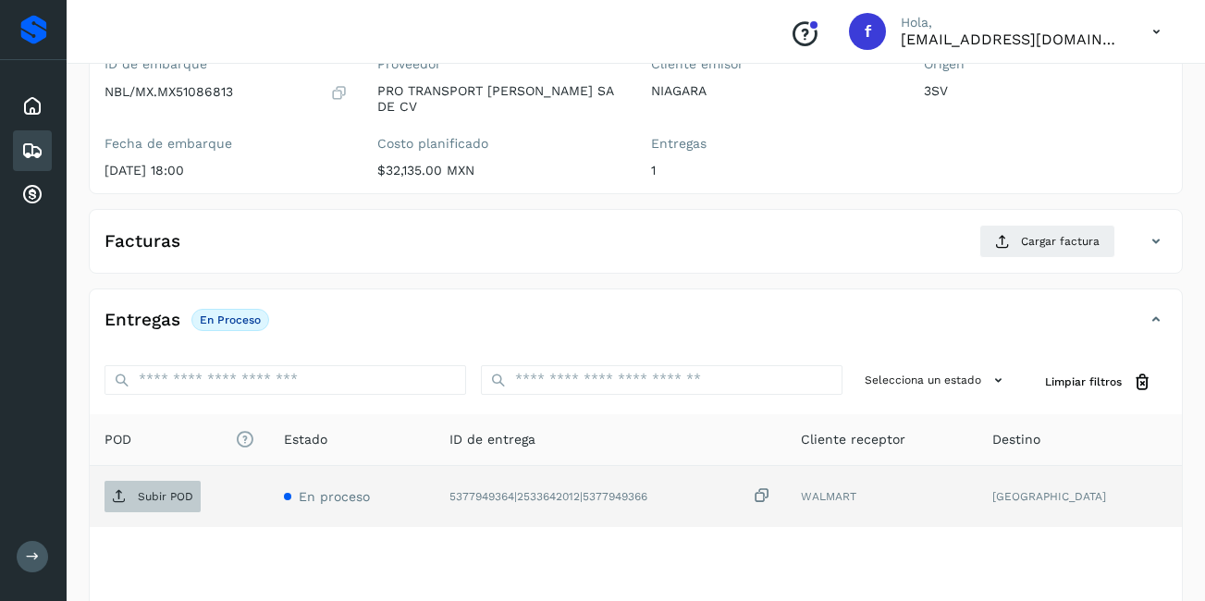
click at [183, 490] on p "Subir POD" at bounding box center [166, 496] width 56 height 13
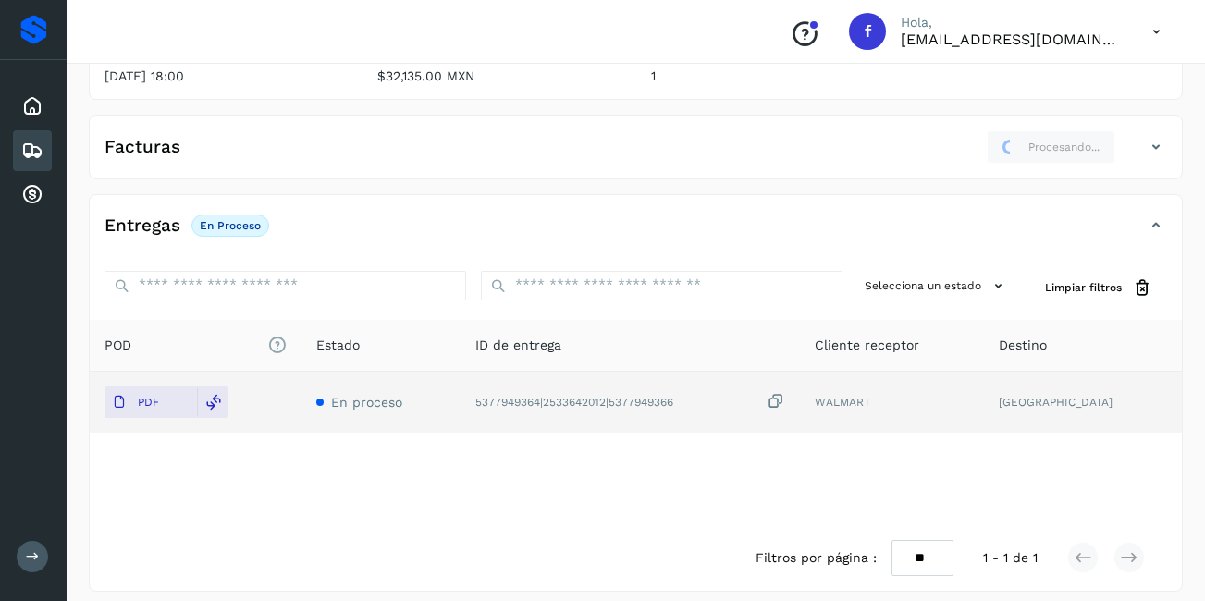
scroll to position [0, 0]
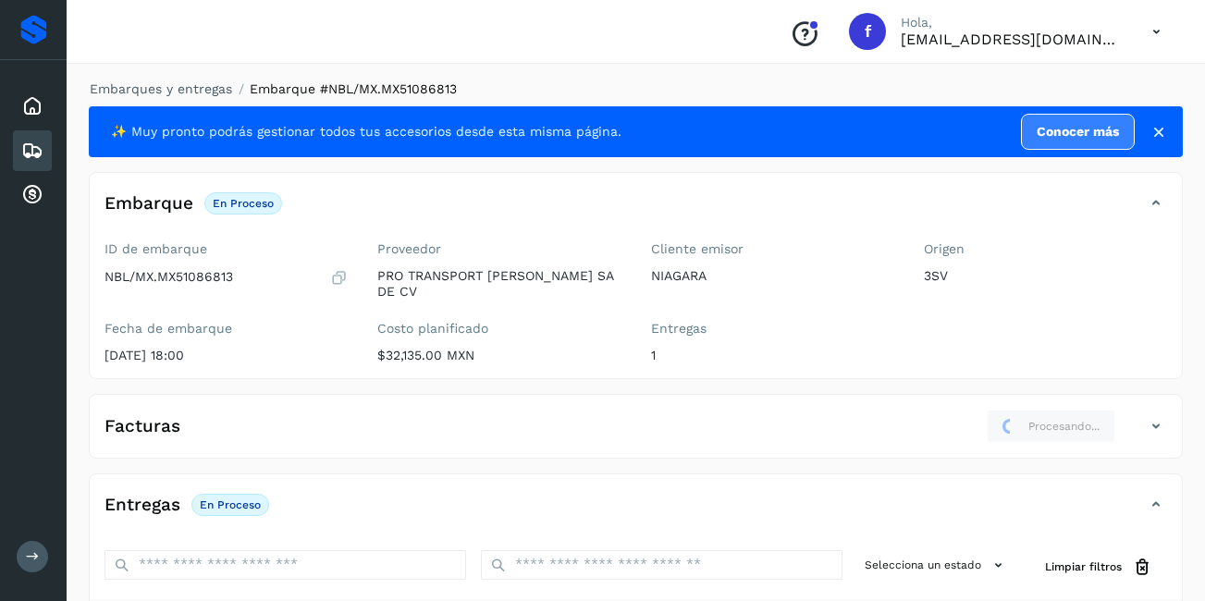
click at [33, 151] on icon at bounding box center [32, 151] width 22 height 22
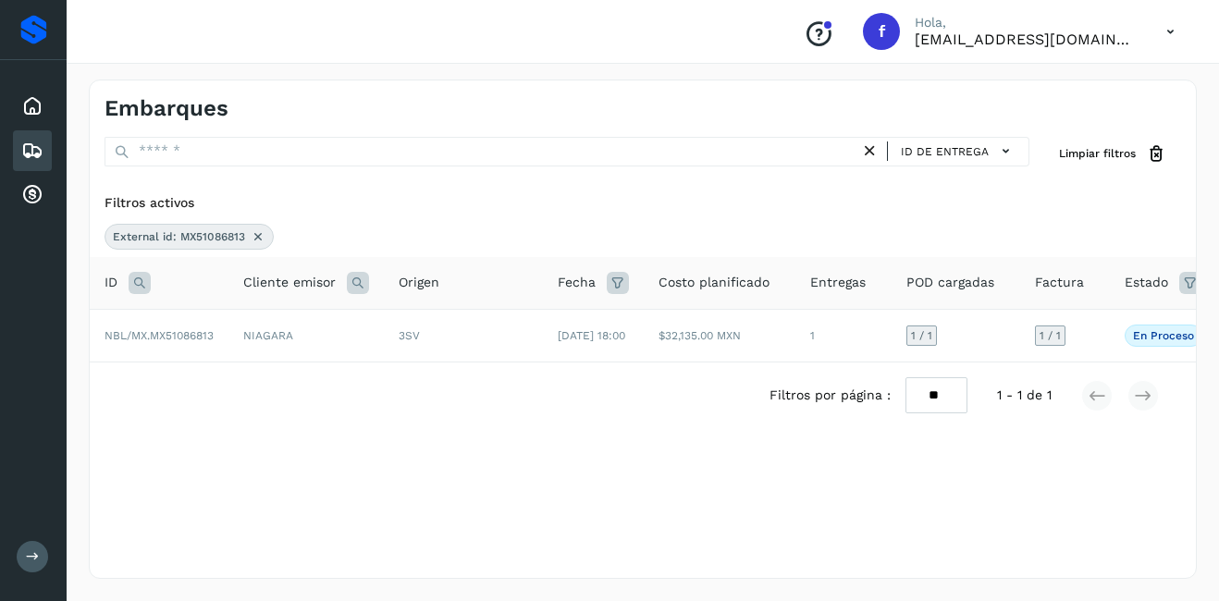
click at [253, 233] on icon at bounding box center [258, 236] width 15 height 15
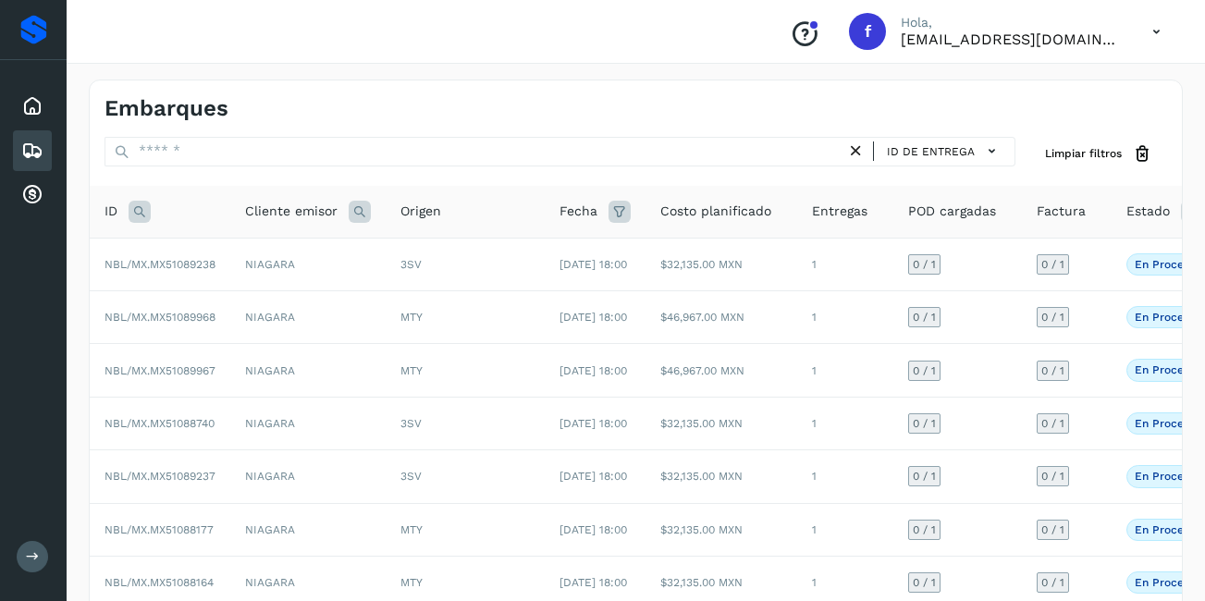
click at [140, 209] on icon at bounding box center [140, 212] width 22 height 22
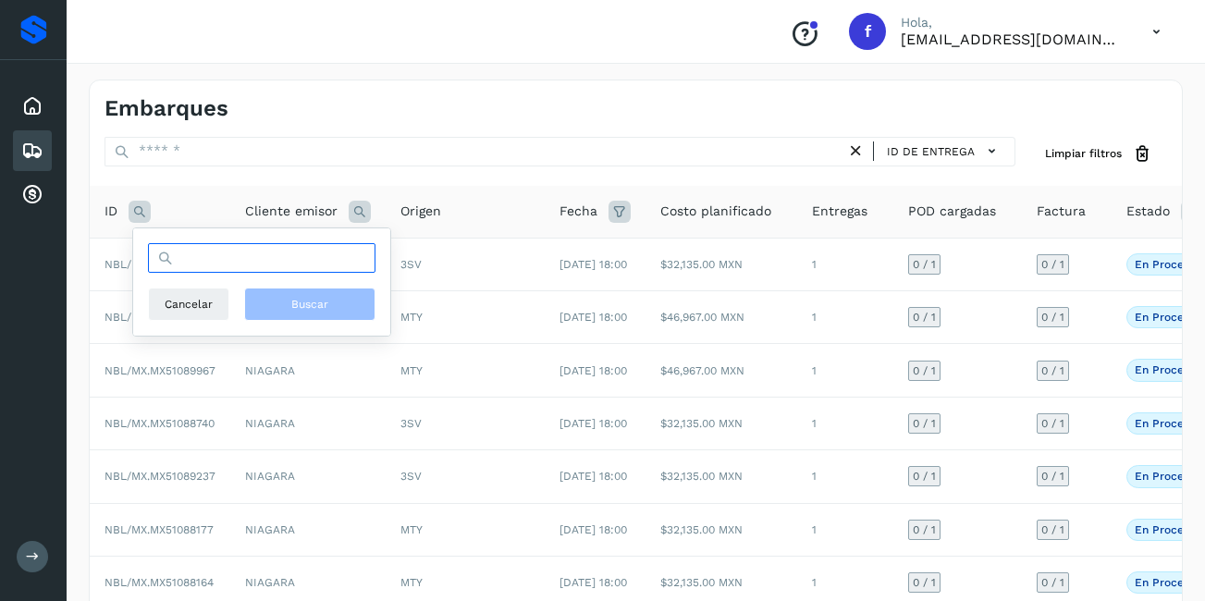
click at [191, 264] on input "text" at bounding box center [262, 258] width 228 height 30
type input "**********"
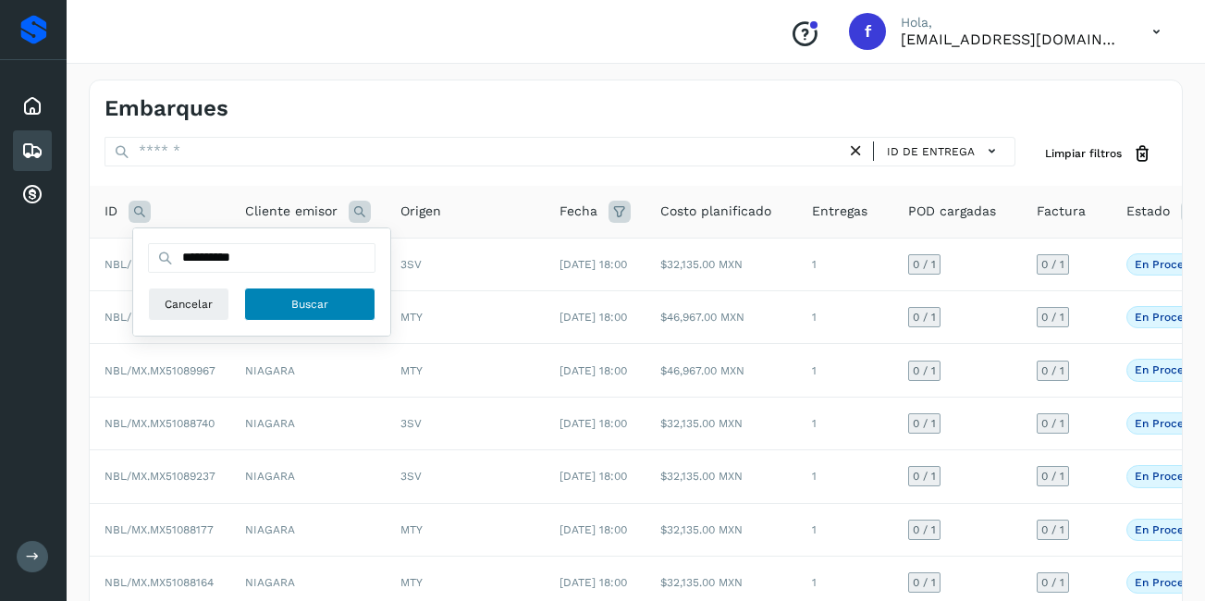
click at [298, 301] on span "Buscar" at bounding box center [309, 304] width 37 height 17
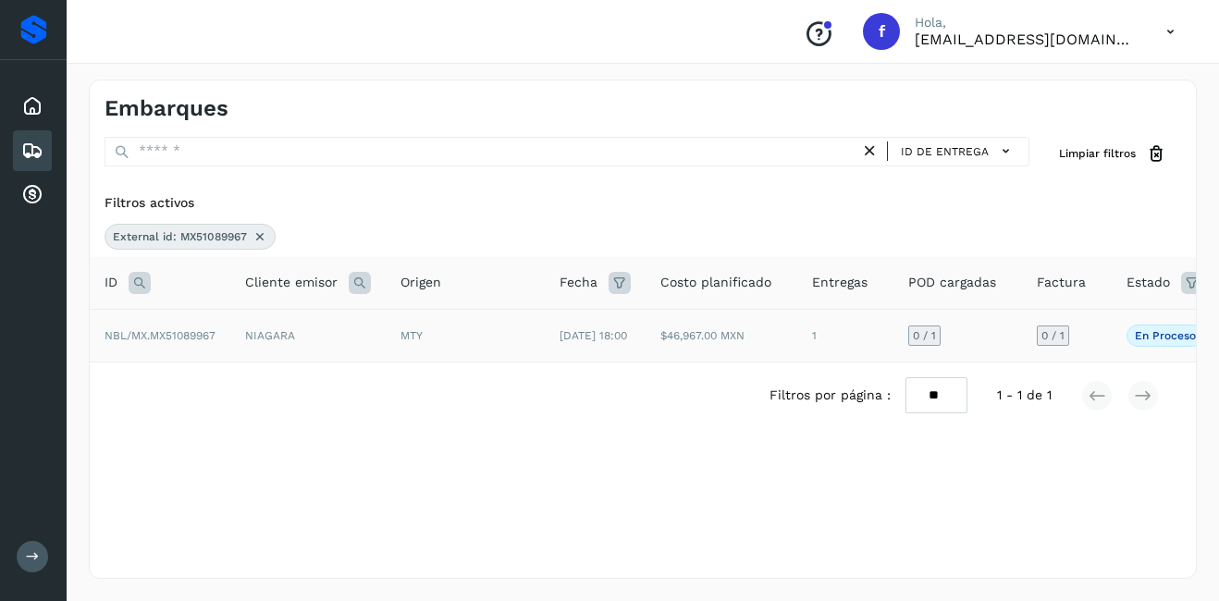
click at [680, 325] on td "$46,967.00 MXN" at bounding box center [722, 335] width 152 height 53
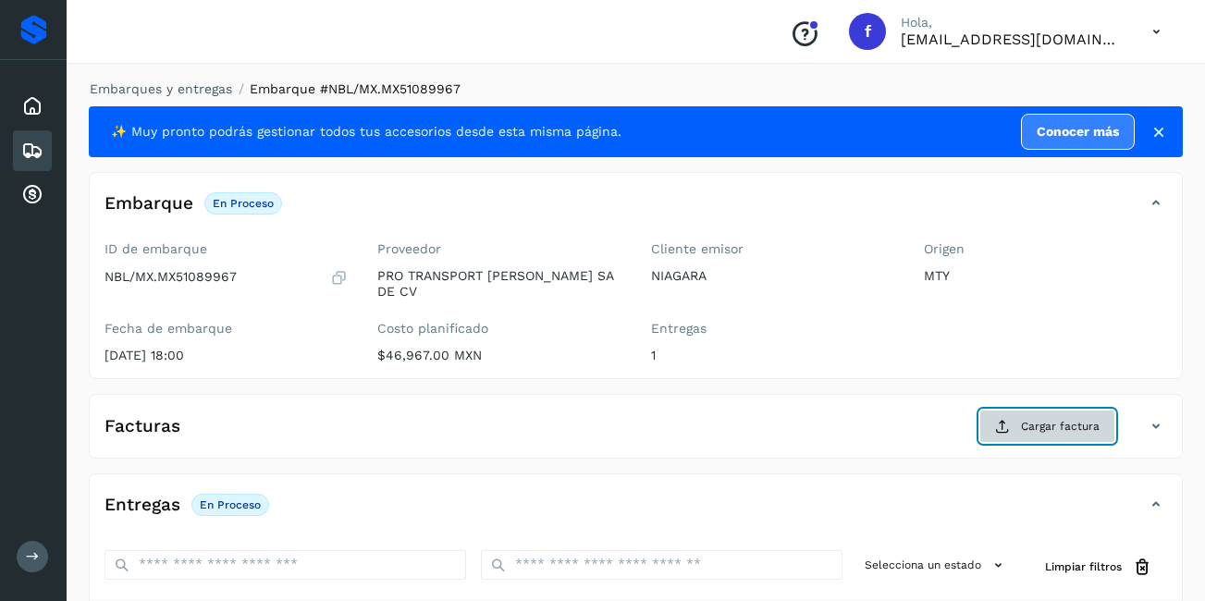
click at [1087, 418] on span "Cargar factura" at bounding box center [1060, 426] width 79 height 17
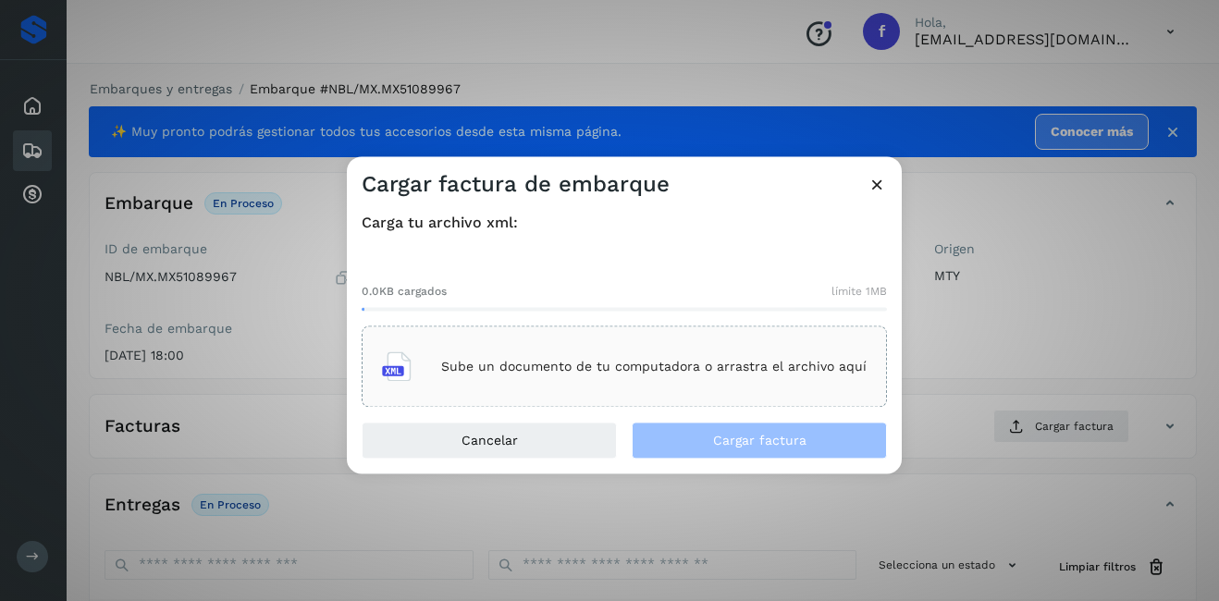
click at [636, 367] on p "Sube un documento de tu computadora o arrastra el archivo aquí" at bounding box center [654, 367] width 426 height 16
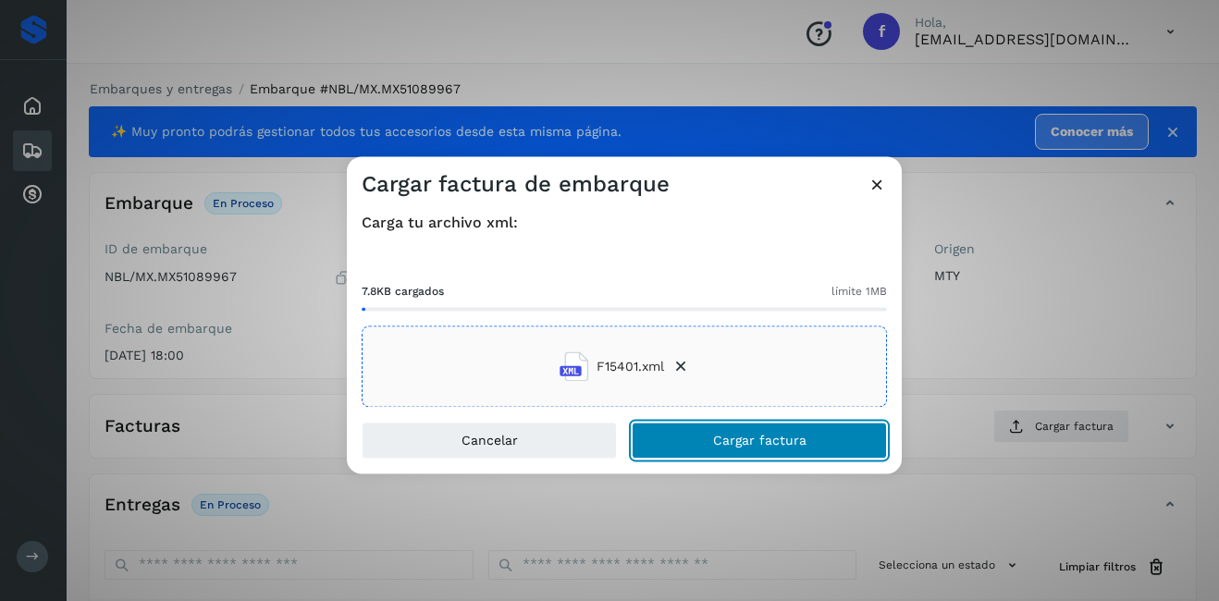
click at [769, 442] on span "Cargar factura" at bounding box center [759, 441] width 93 height 13
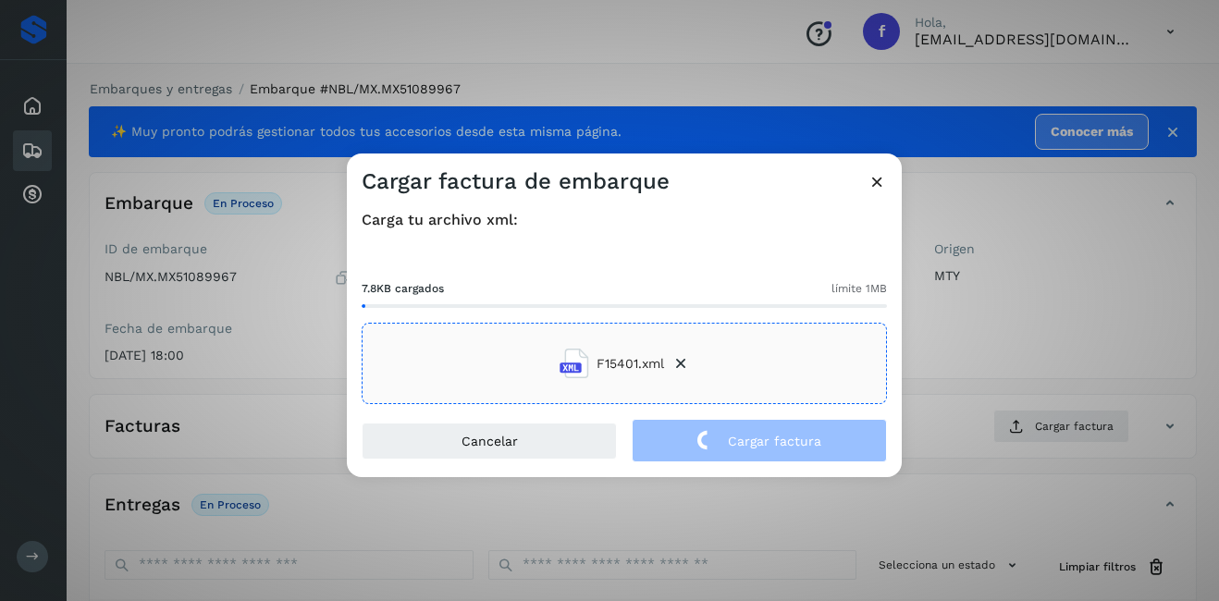
click at [960, 376] on div "Cargar factura de embarque Carga tu archivo xml: 7.8KB cargados límite 1MB F154…" at bounding box center [609, 300] width 1219 height 601
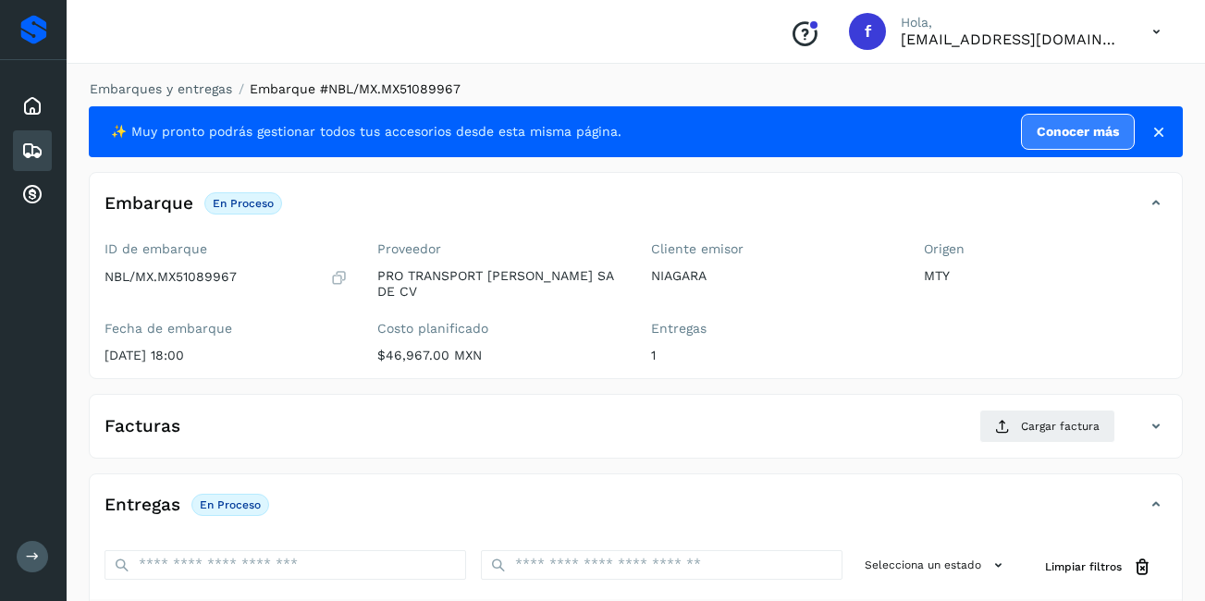
scroll to position [278, 0]
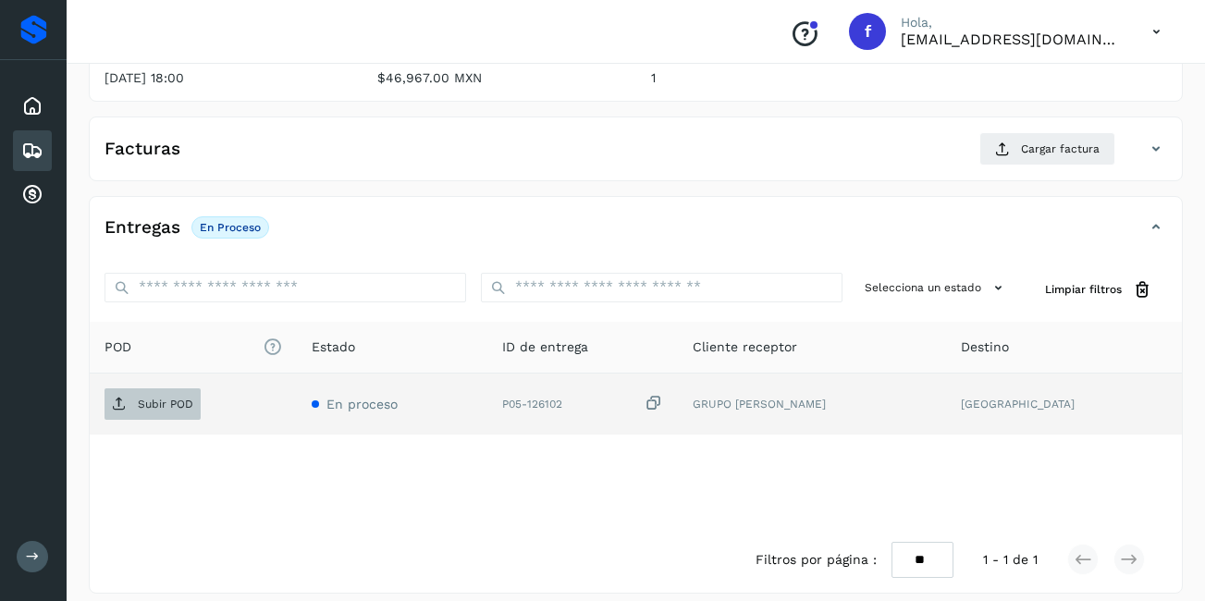
click at [158, 398] on p "Subir POD" at bounding box center [166, 404] width 56 height 13
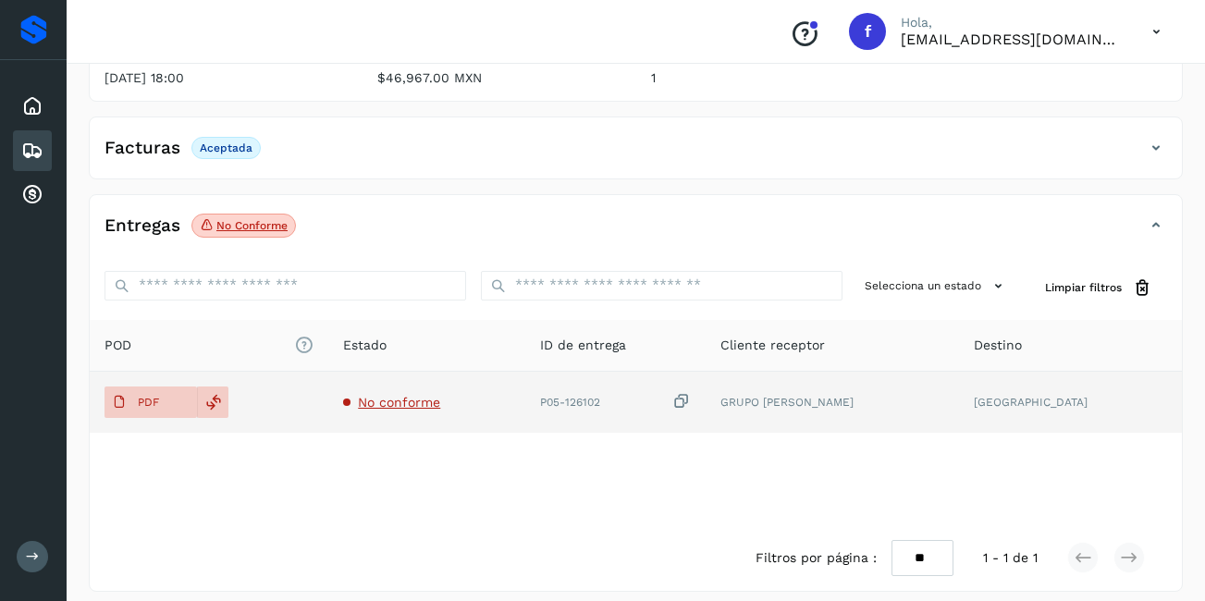
click at [420, 395] on span "No conforme" at bounding box center [399, 402] width 82 height 15
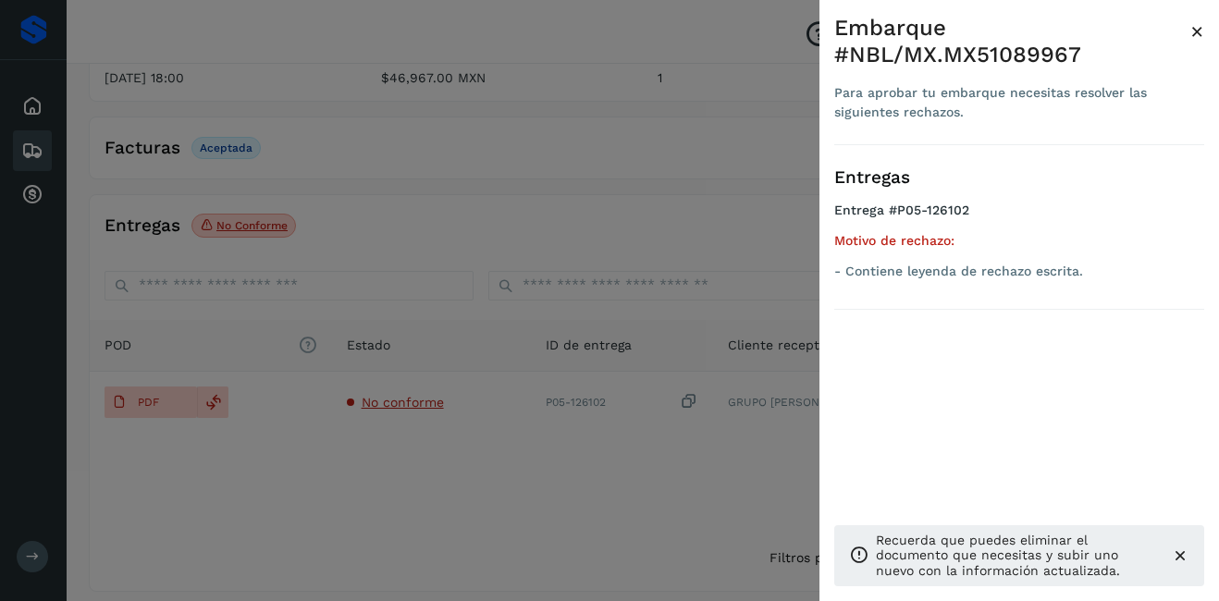
click at [1200, 30] on span "×" at bounding box center [1198, 32] width 14 height 26
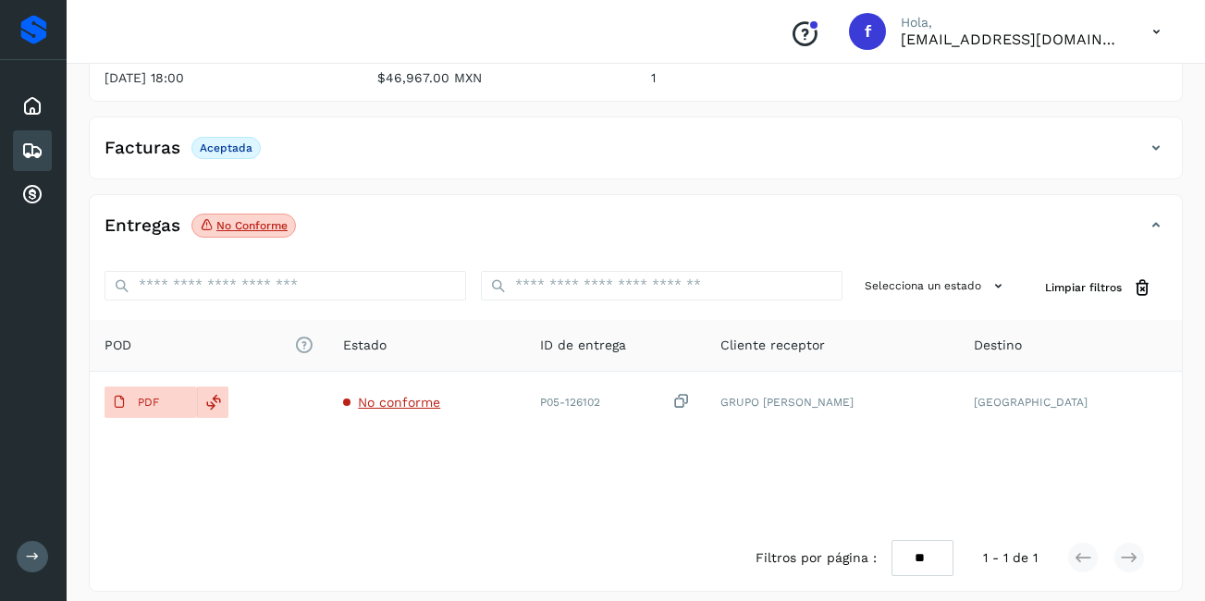
scroll to position [0, 0]
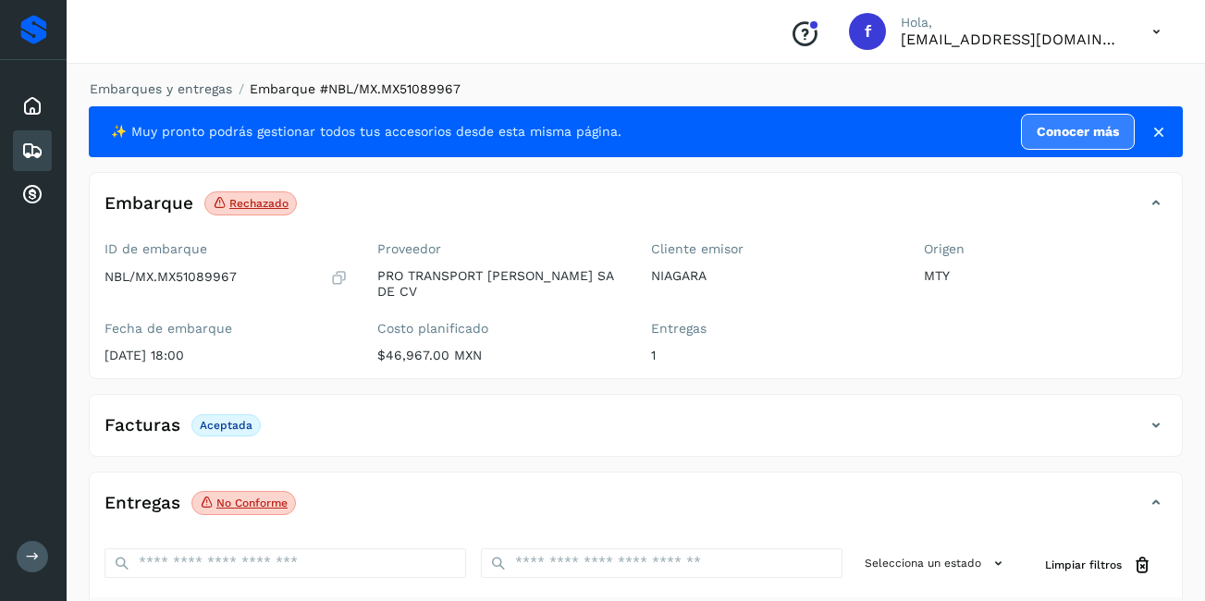
drag, startPoint x: 36, startPoint y: 151, endPoint x: 45, endPoint y: 154, distance: 10.0
click at [36, 151] on icon at bounding box center [32, 151] width 22 height 22
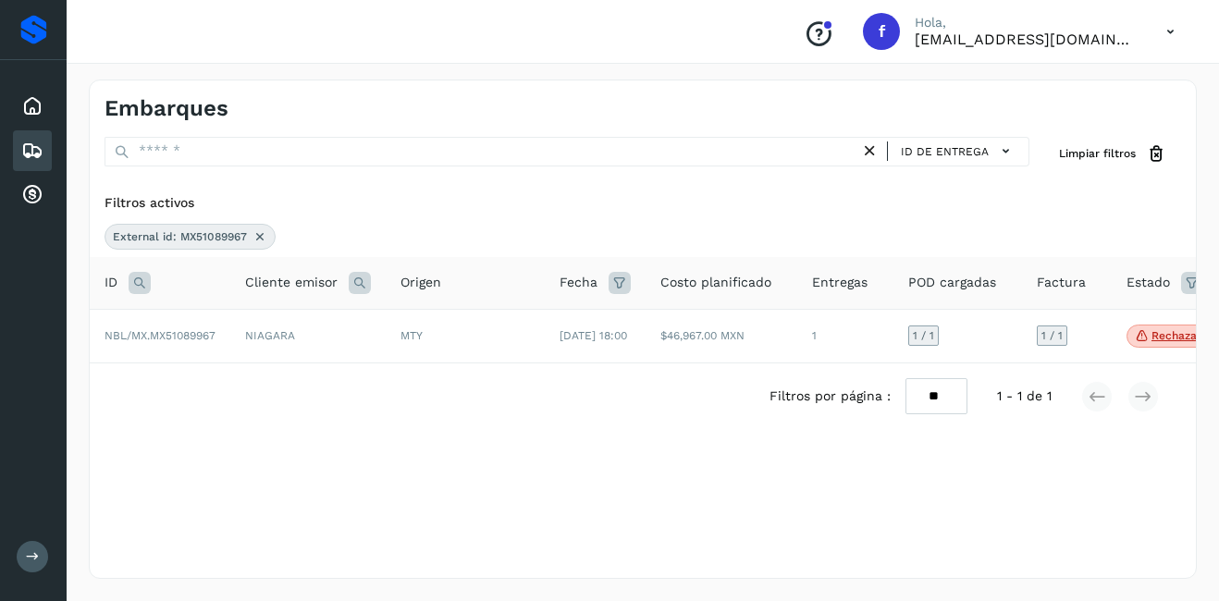
click at [254, 241] on icon at bounding box center [260, 236] width 15 height 15
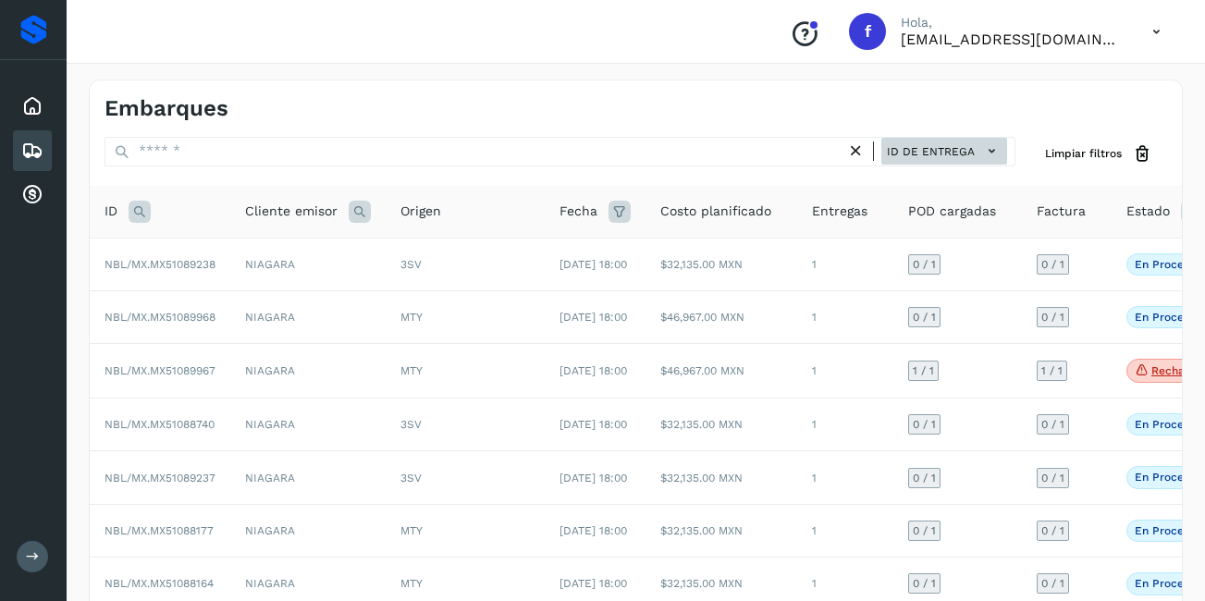
click at [958, 154] on span "ID de entrega" at bounding box center [931, 151] width 88 height 17
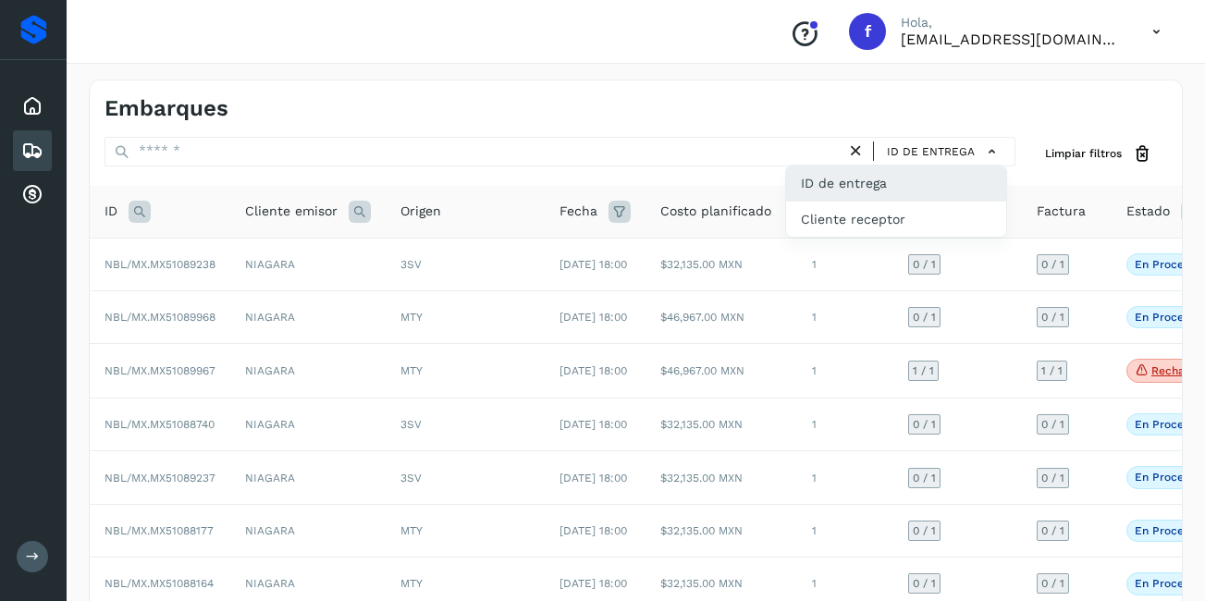
click at [1071, 157] on div at bounding box center [602, 300] width 1205 height 601
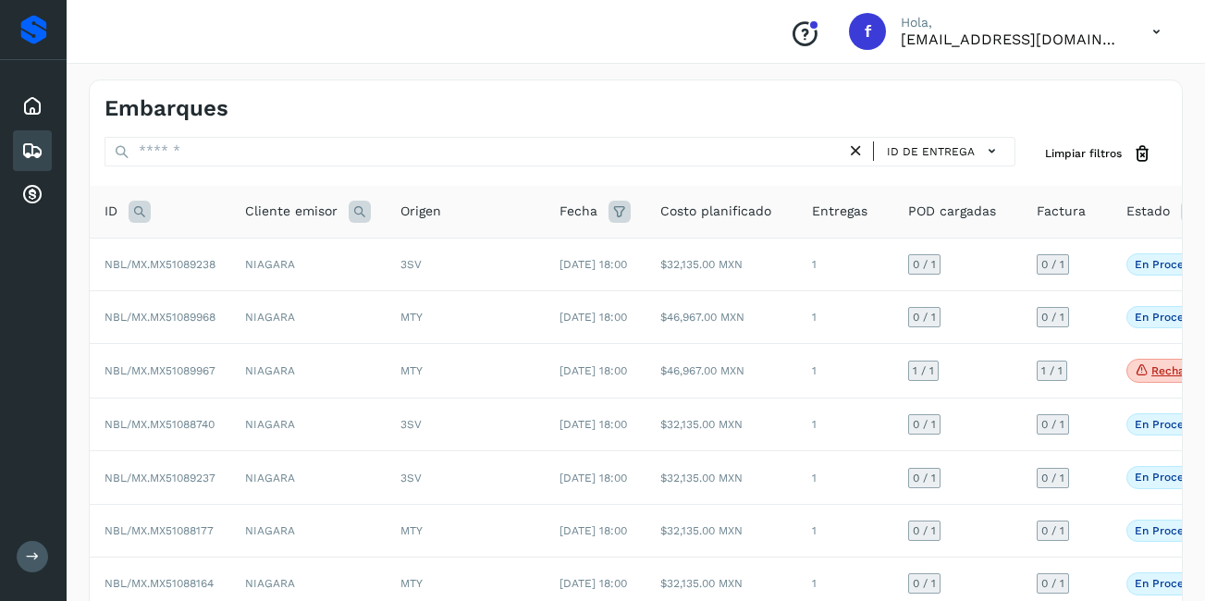
click at [1150, 213] on span "Estado" at bounding box center [1148, 211] width 43 height 19
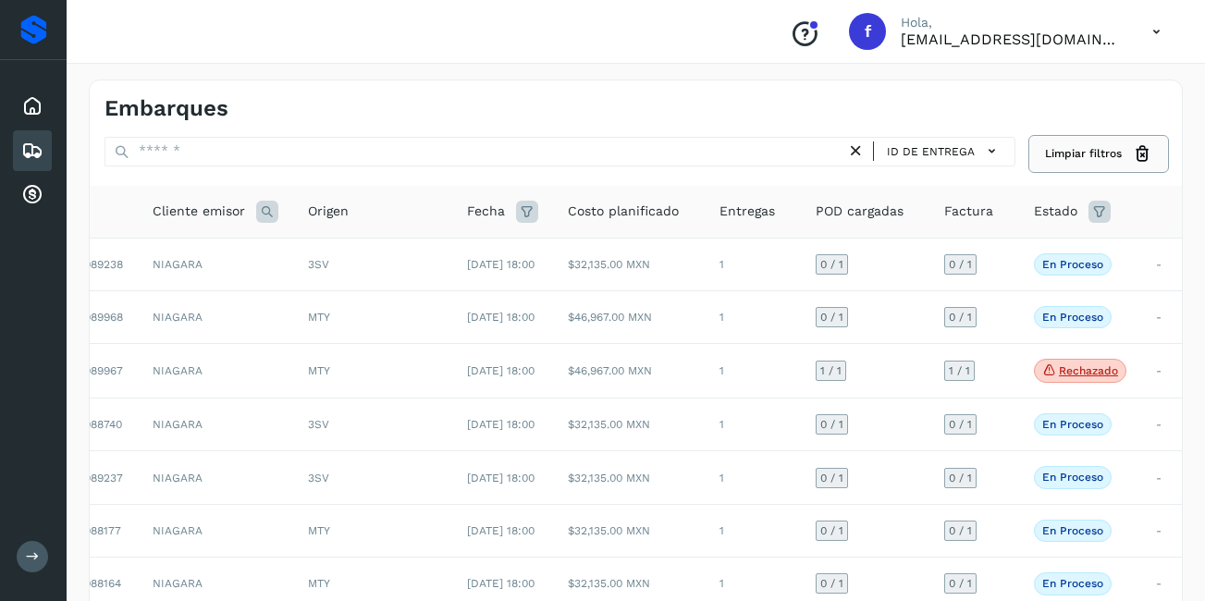
click at [1118, 154] on span "Limpiar filtros" at bounding box center [1083, 153] width 77 height 17
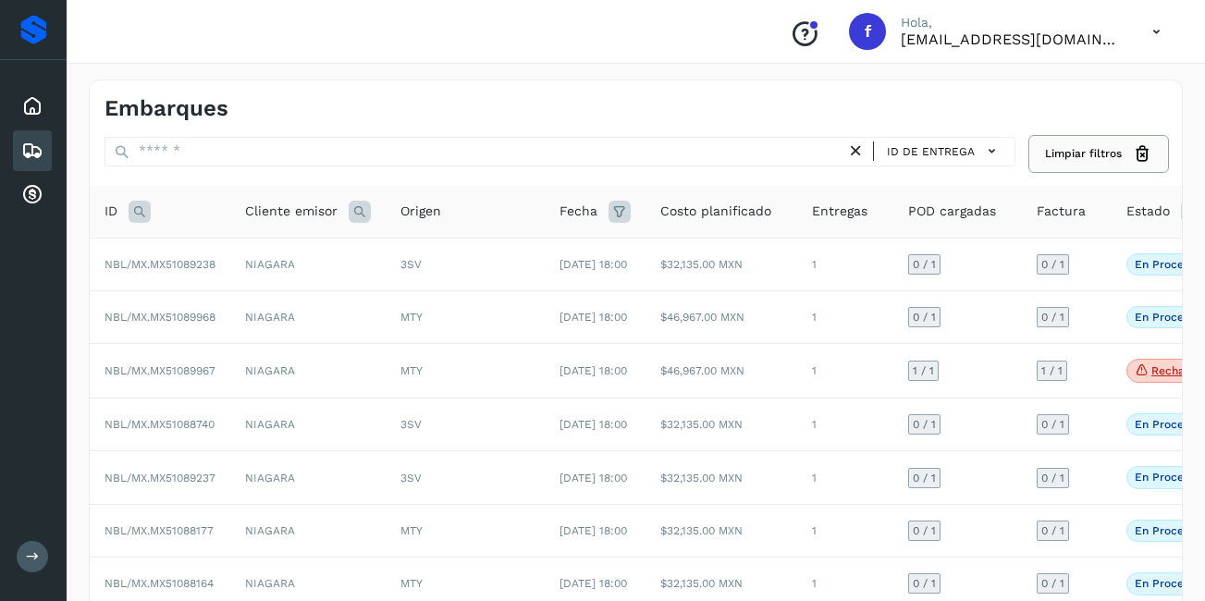
click at [1117, 154] on span "Limpiar filtros" at bounding box center [1083, 153] width 77 height 17
click at [973, 154] on span "ID de entrega" at bounding box center [931, 151] width 88 height 17
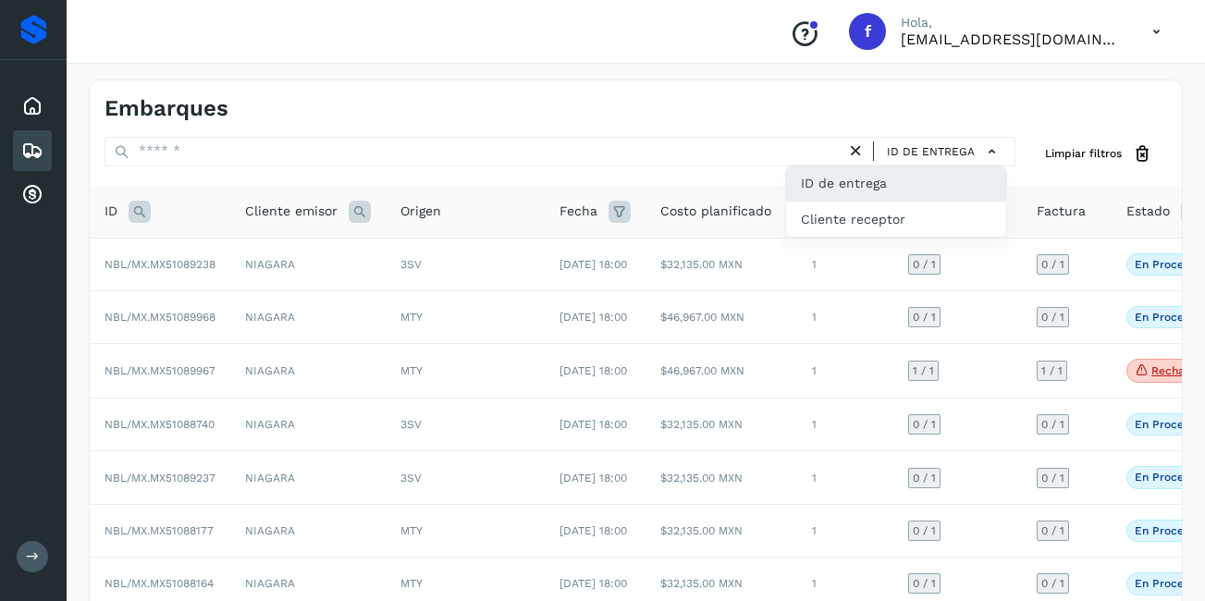
drag, startPoint x: 902, startPoint y: 219, endPoint x: 309, endPoint y: 253, distance: 593.9
click at [882, 165] on div "ID de entrega ID de entrega Cliente receptor" at bounding box center [945, 151] width 126 height 27
click at [23, 136] on div "Embarques" at bounding box center [32, 150] width 39 height 41
click at [146, 214] on div at bounding box center [602, 300] width 1205 height 601
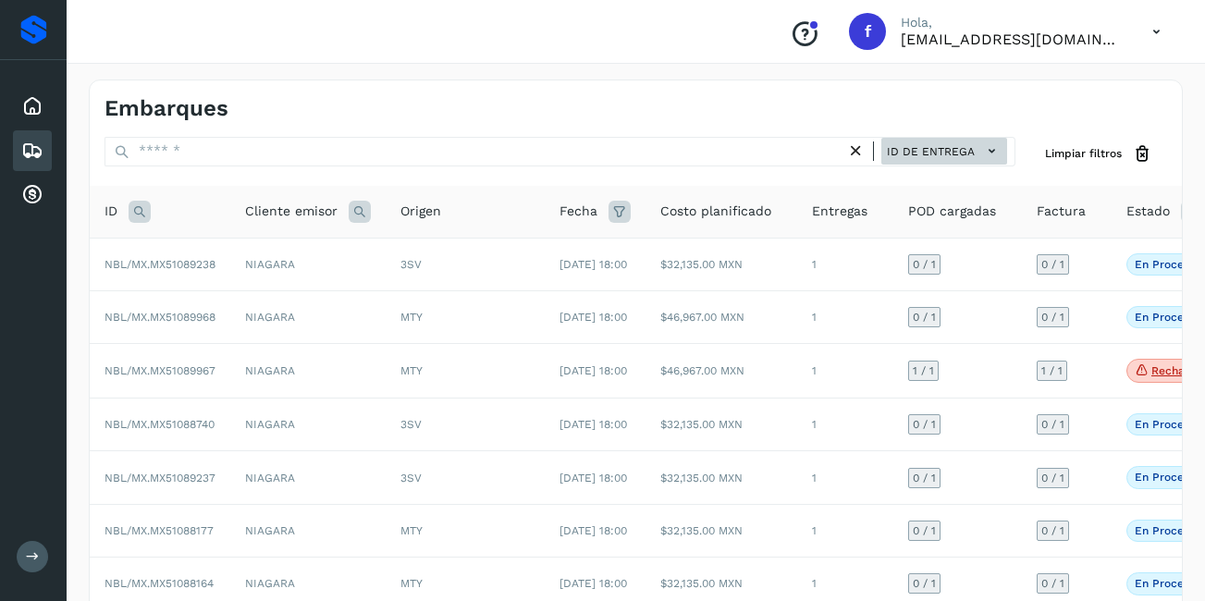
click at [933, 158] on span "ID de entrega" at bounding box center [931, 151] width 88 height 17
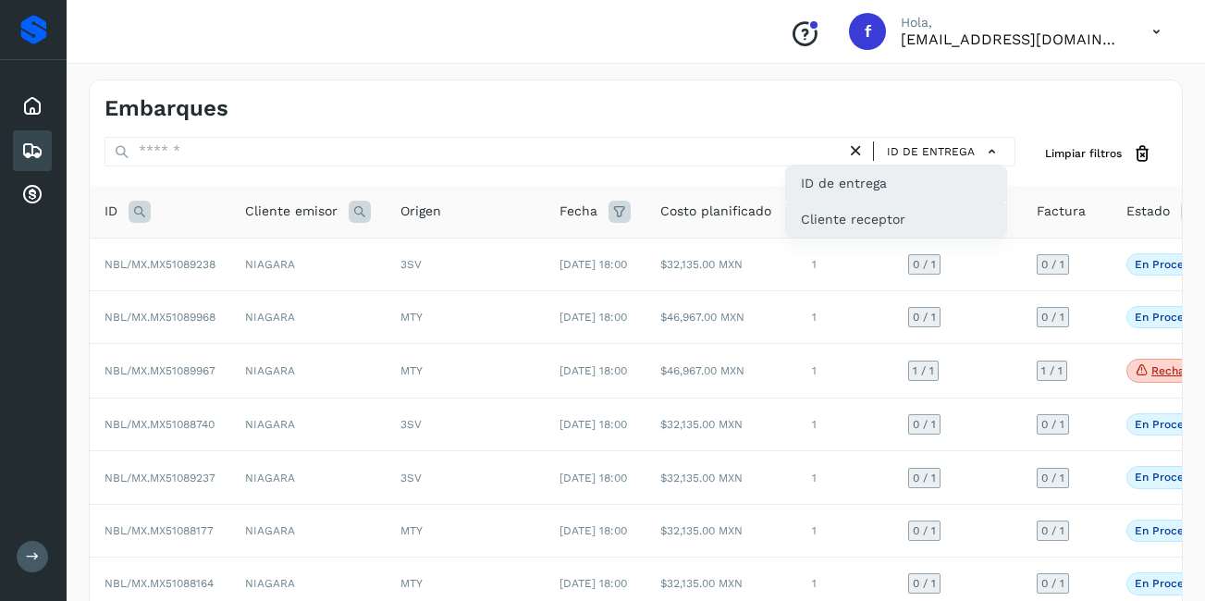
click at [875, 216] on div "Cliente receptor" at bounding box center [896, 219] width 220 height 35
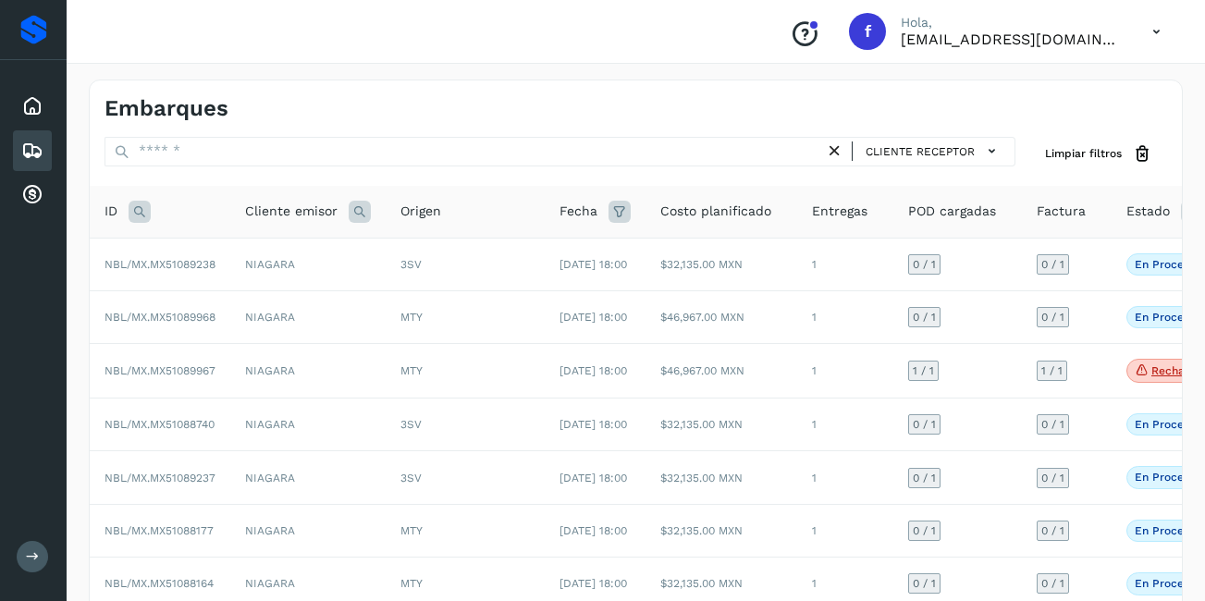
click at [12, 118] on div "Inicio Embarques Cuentas por cobrar" at bounding box center [33, 150] width 67 height 181
click at [29, 105] on icon at bounding box center [32, 106] width 22 height 22
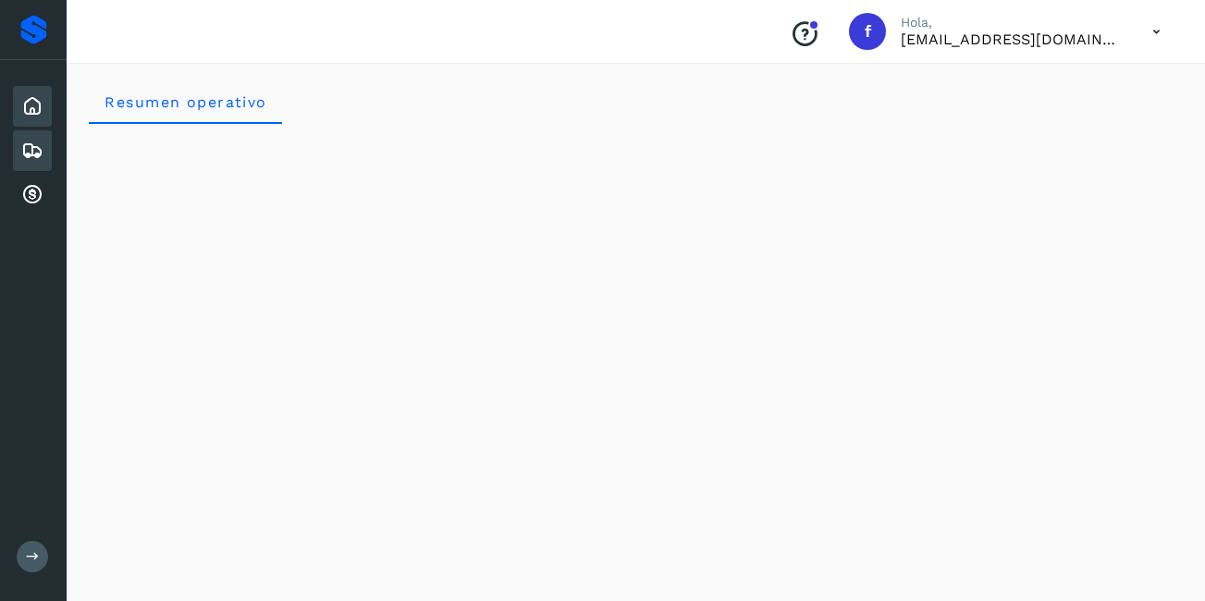
click at [46, 149] on div "Embarques" at bounding box center [32, 150] width 39 height 41
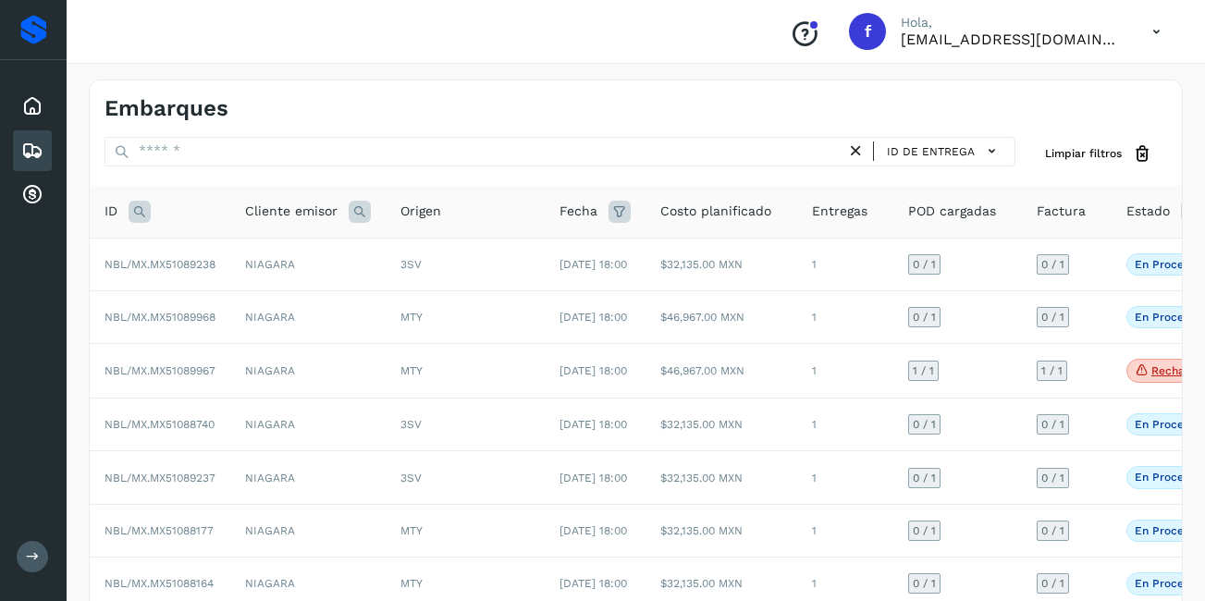
click at [968, 168] on div "ID de entrega" at bounding box center [560, 154] width 911 height 34
click at [963, 154] on span "ID de entrega" at bounding box center [931, 151] width 88 height 17
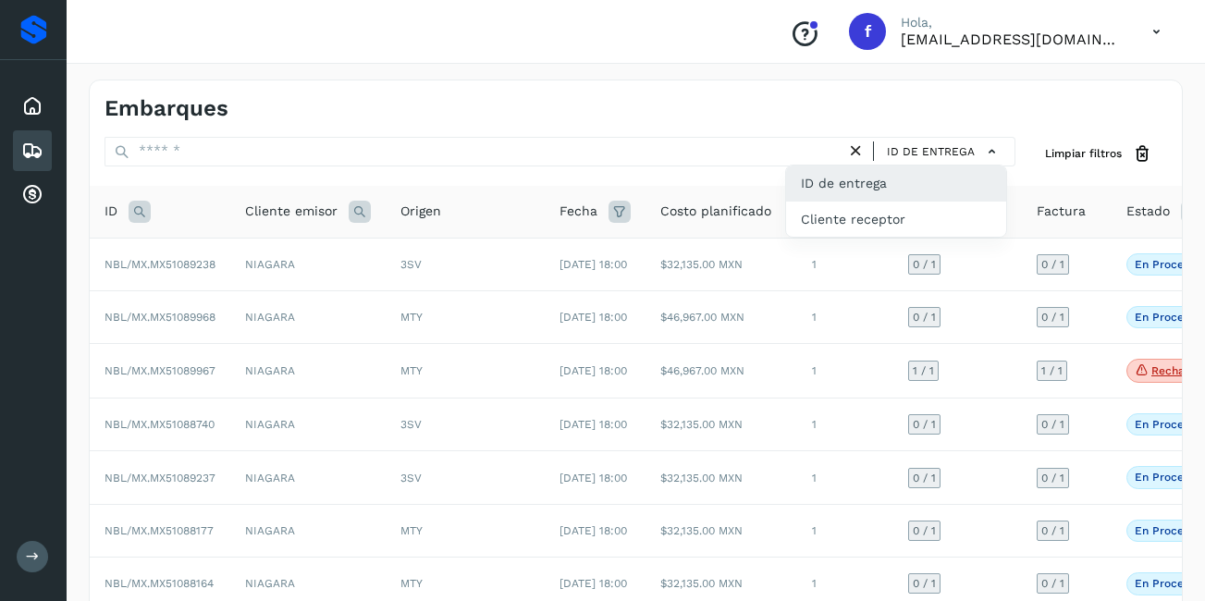
click at [961, 154] on div at bounding box center [602, 300] width 1205 height 601
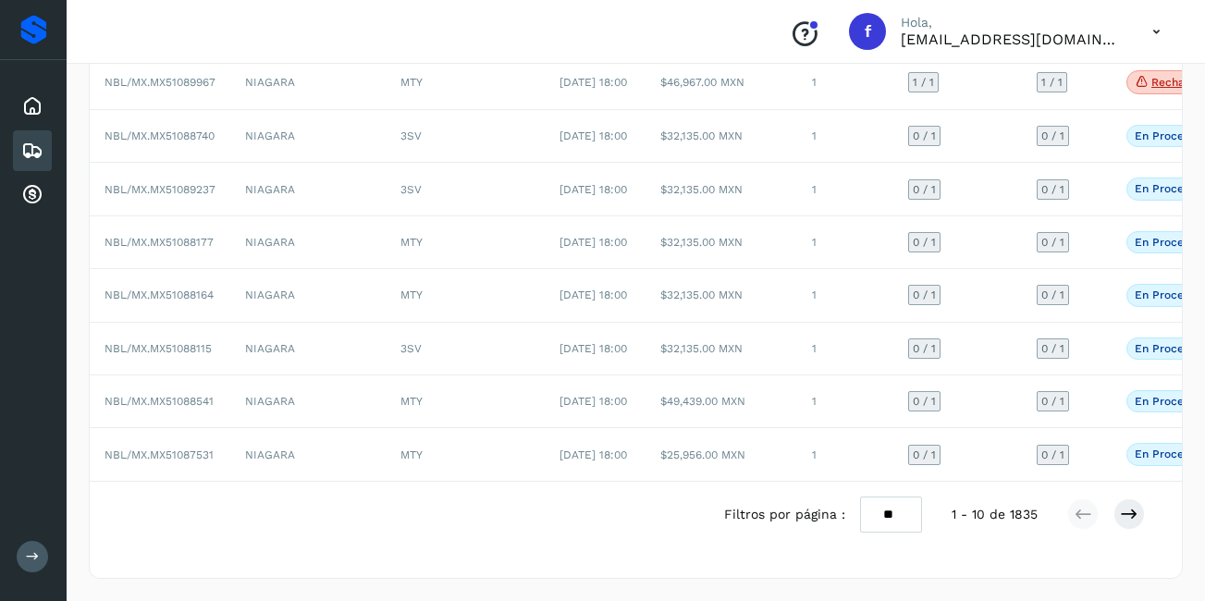
scroll to position [0, 93]
